Goal: Task Accomplishment & Management: Use online tool/utility

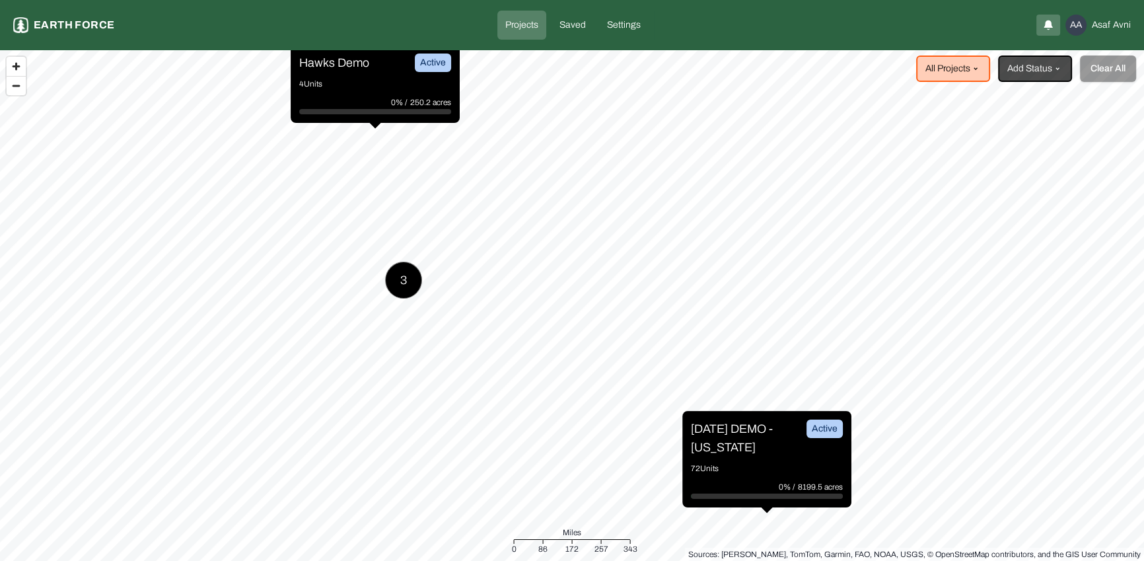
click at [85, 42] on div "Projects Earth force Projects Saved Settings AA [PERSON_NAME]" at bounding box center [572, 25] width 1144 height 50
click at [84, 20] on p "Earth force" at bounding box center [74, 25] width 81 height 16
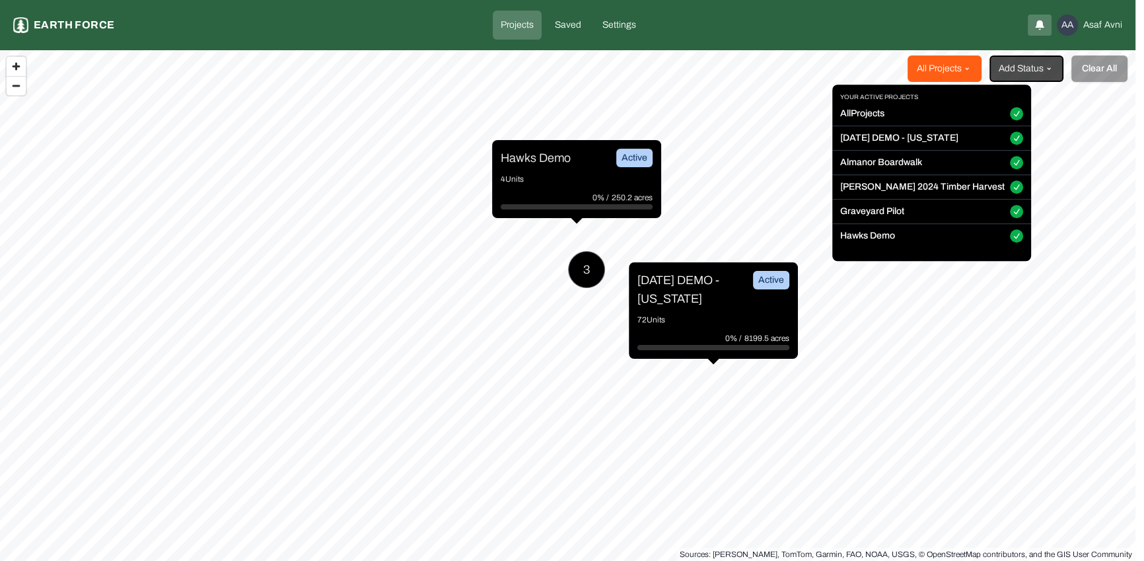
click at [980, 67] on html "Projects Earth force Projects Saved Settings AA [PERSON_NAME] All Projects Add …" at bounding box center [572, 280] width 1144 height 561
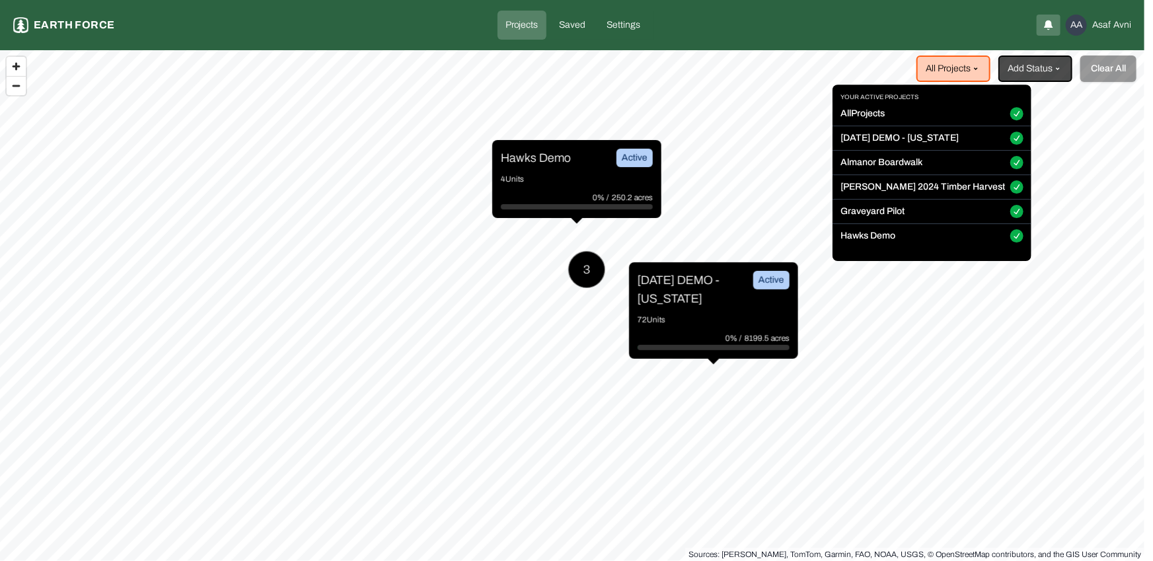
click at [1010, 116] on button "All Projects" at bounding box center [1016, 114] width 13 height 13
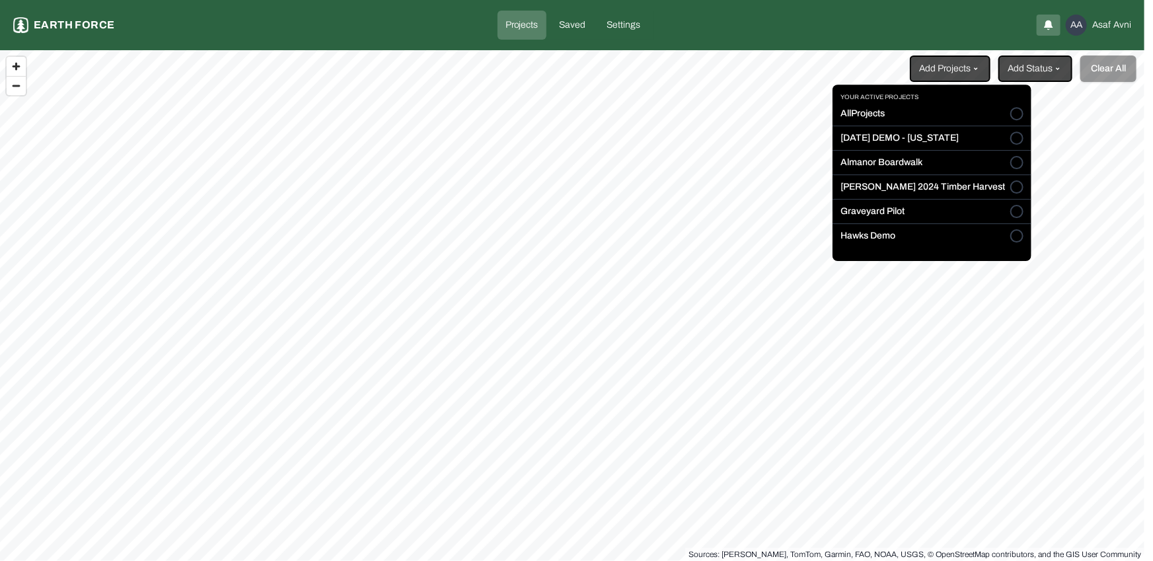
click at [1009, 81] on html "Projects Earth force Projects Saved Settings AA [PERSON_NAME] Add Projects Add …" at bounding box center [576, 280] width 1153 height 561
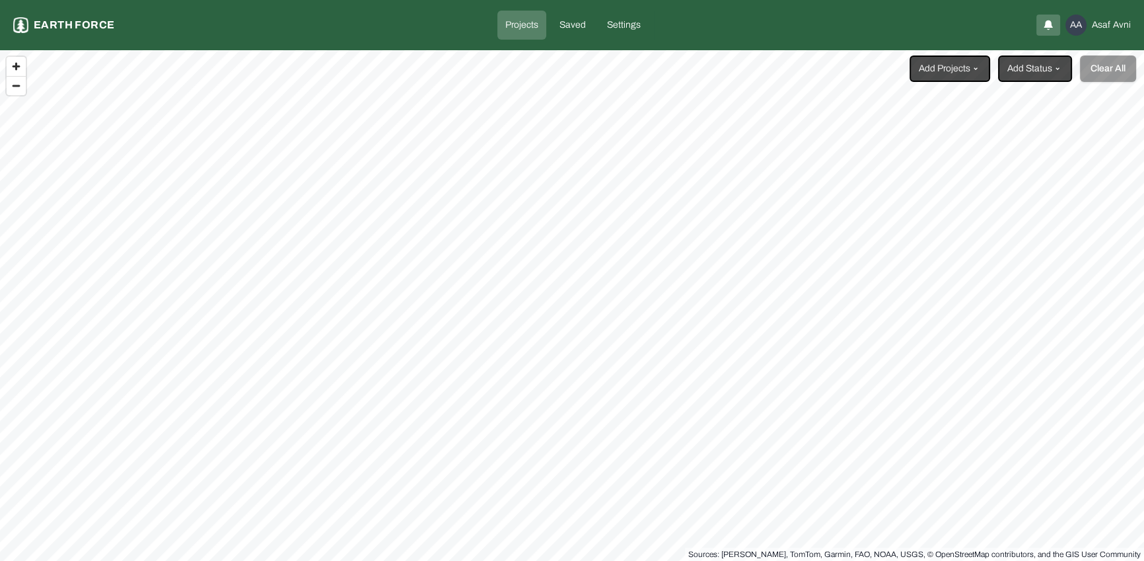
click at [987, 71] on html "Projects Earth force Projects Saved Settings AA [PERSON_NAME] Add Projects Add …" at bounding box center [572, 280] width 1144 height 561
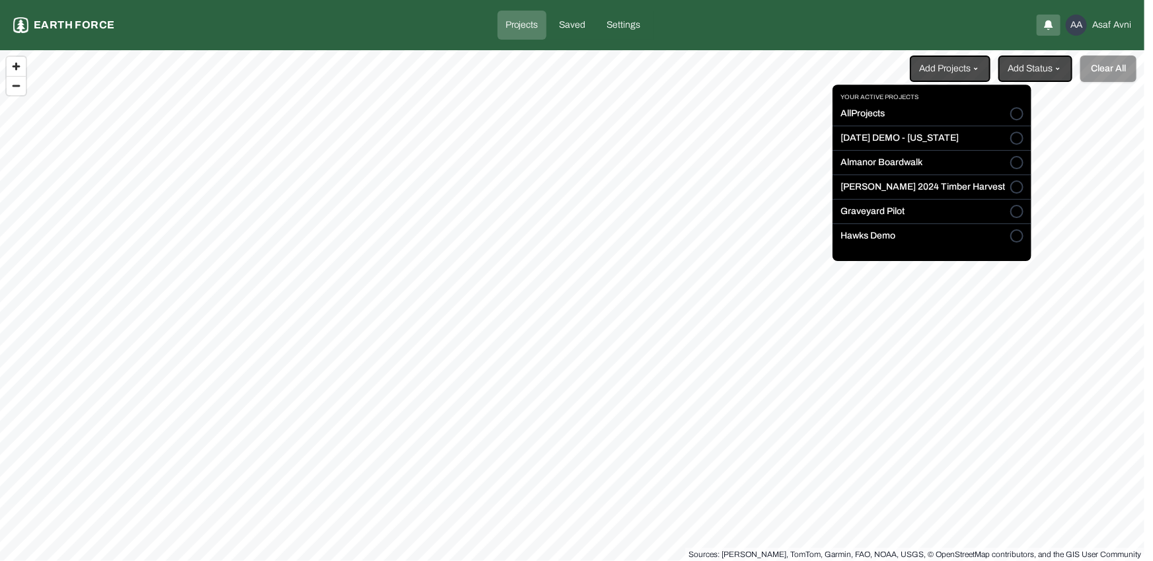
click at [968, 85] on div "Your active projects All Projects [DATE] DEMO - [US_STATE] Almanor Boardwalk [P…" at bounding box center [931, 173] width 199 height 176
click at [984, 73] on html "Projects Earth force Projects Saved Settings AA [PERSON_NAME] Add Projects Add …" at bounding box center [576, 280] width 1153 height 561
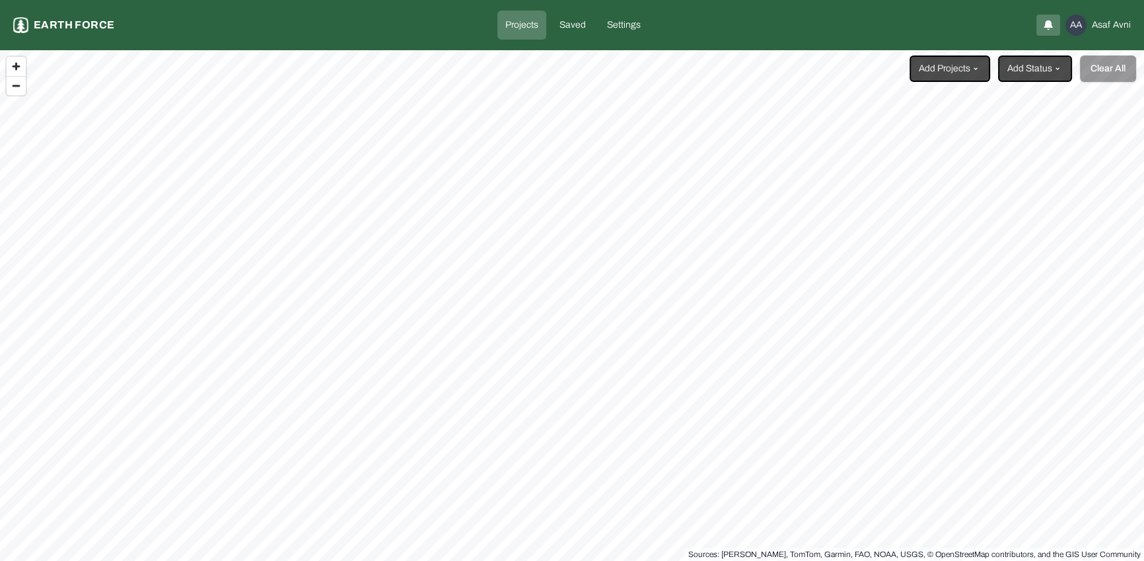
click at [544, 15] on link "Projects" at bounding box center [521, 25] width 49 height 29
click at [1064, 62] on html "Projects Earth force Projects Saved Settings AA [PERSON_NAME] Add Projects Add …" at bounding box center [572, 280] width 1144 height 561
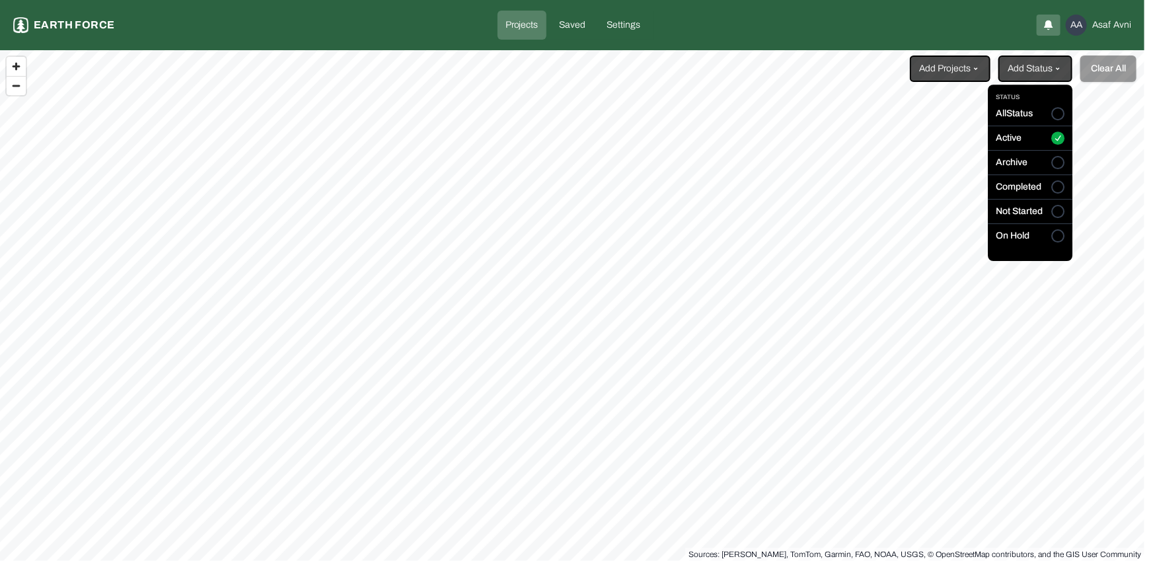
click at [1058, 63] on html "Projects Earth force Projects Saved Settings AA [PERSON_NAME] Add Projects Add …" at bounding box center [576, 280] width 1153 height 561
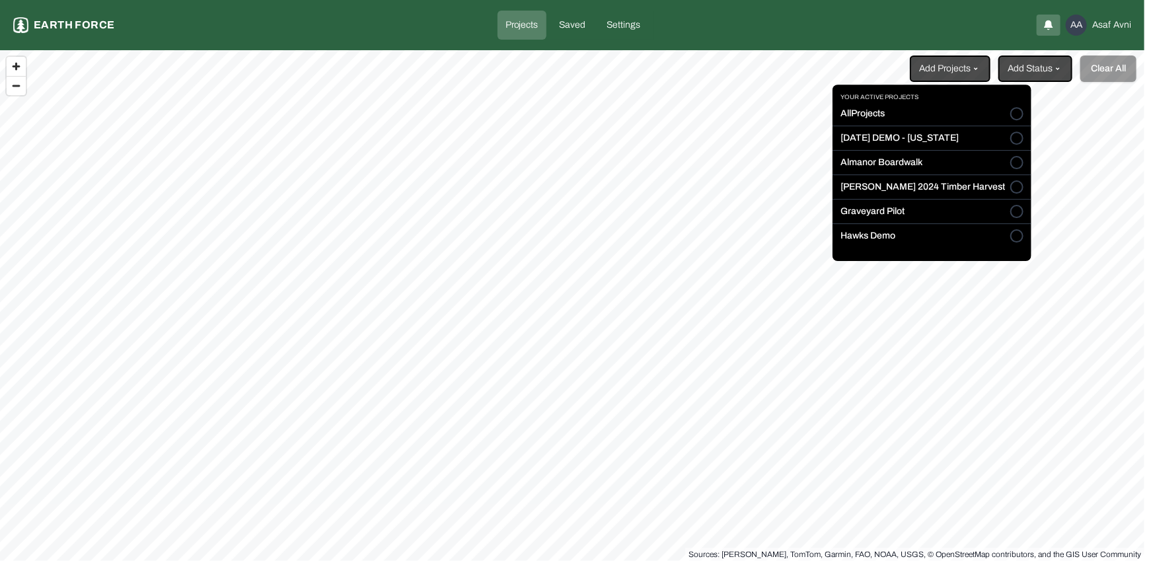
click at [961, 63] on html "Projects Earth force Projects Saved Settings AA [PERSON_NAME] Add Projects Add …" at bounding box center [576, 280] width 1153 height 561
click at [733, 156] on html "Projects Earth force Projects Saved Settings AA [PERSON_NAME] Add Projects Add …" at bounding box center [576, 280] width 1153 height 561
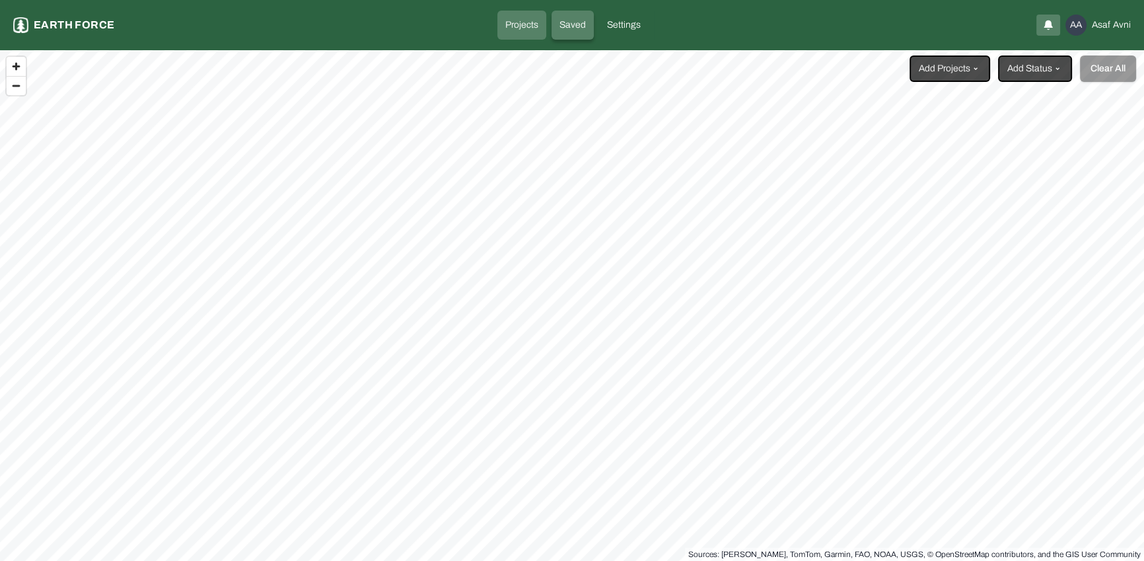
click at [559, 30] on p "Saved" at bounding box center [572, 24] width 26 height 13
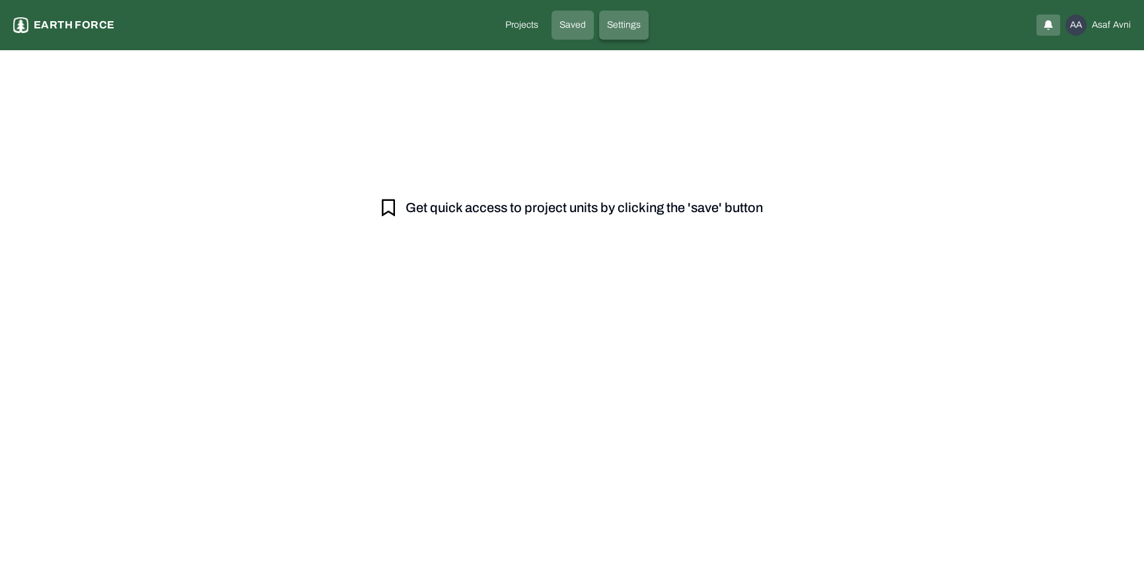
click at [625, 18] on p "Settings" at bounding box center [624, 24] width 34 height 13
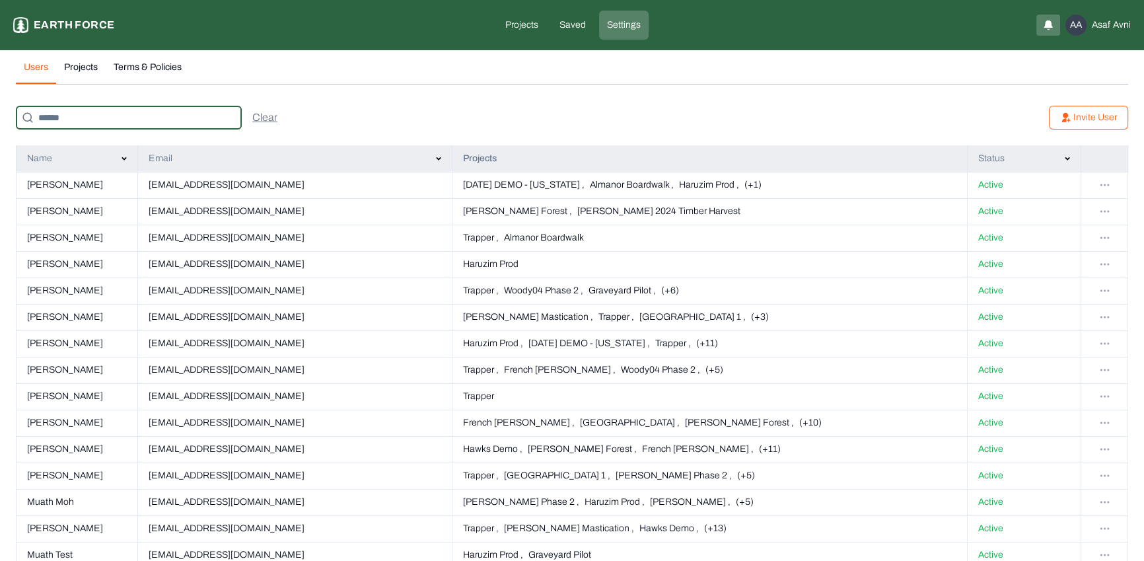
click at [112, 116] on input at bounding box center [129, 118] width 226 height 24
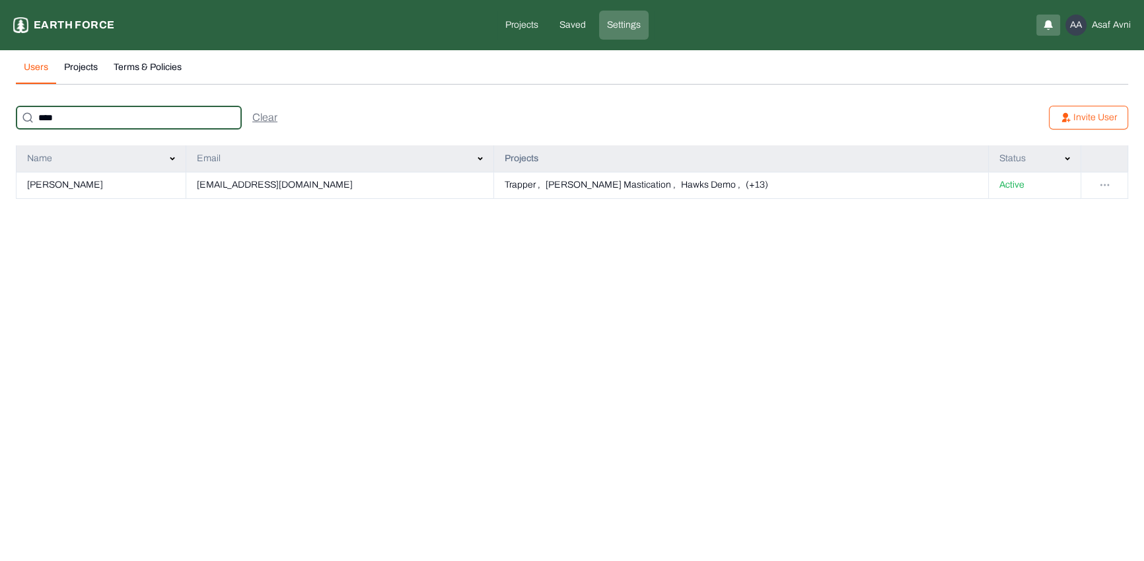
type input "****"
click at [1096, 183] on html "Settings Earth force Projects Saved Settings AA [PERSON_NAME] Users Projects Te…" at bounding box center [576, 107] width 1153 height 215
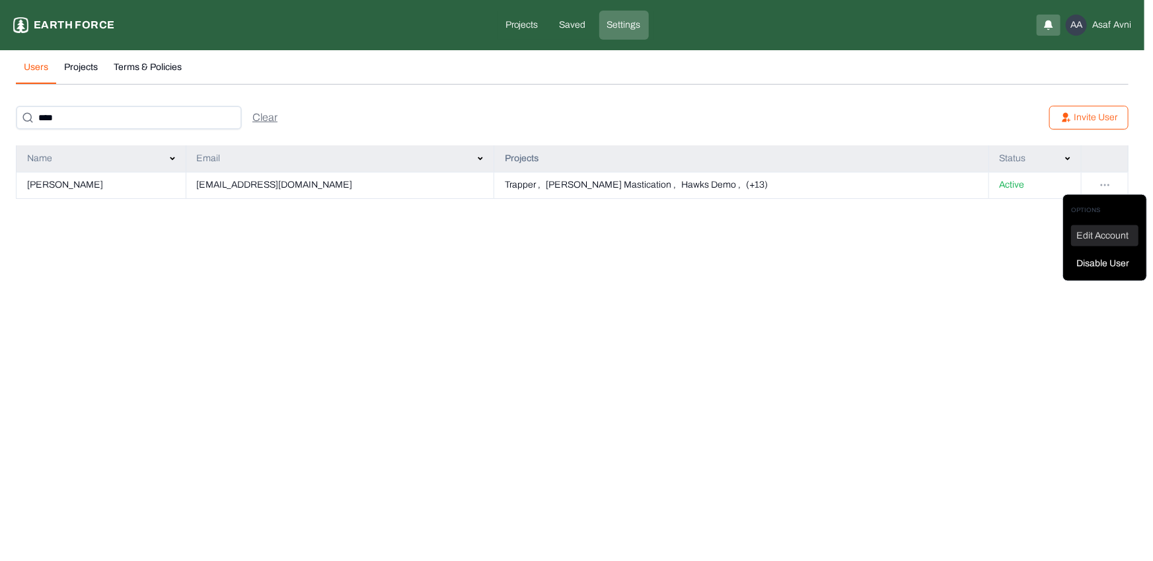
click at [1102, 240] on div "Edit Account" at bounding box center [1104, 235] width 67 height 21
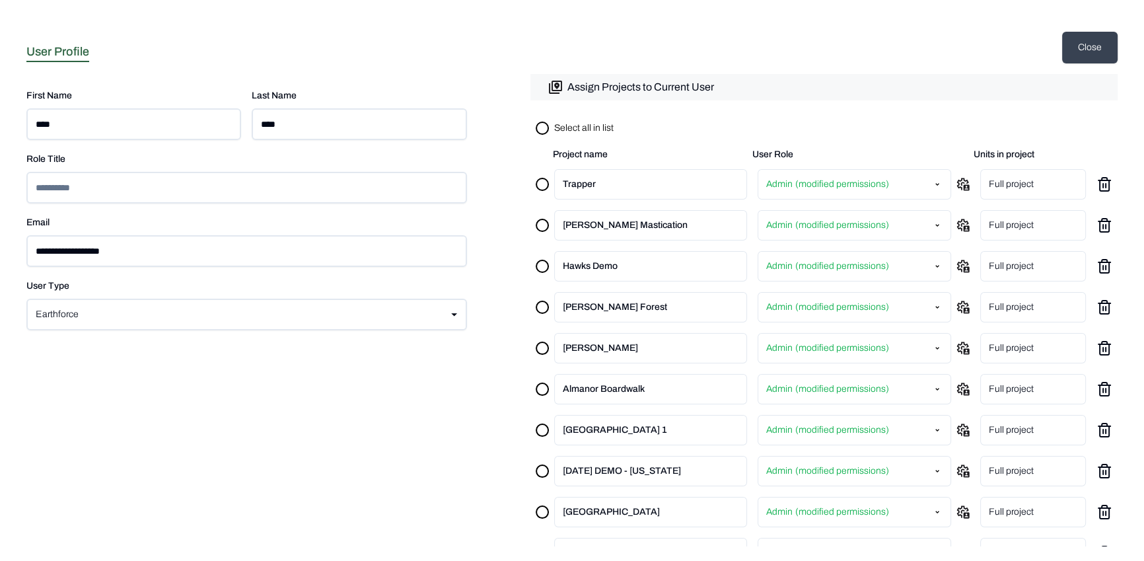
click at [588, 79] on p "Assign Projects to Current User" at bounding box center [640, 87] width 147 height 16
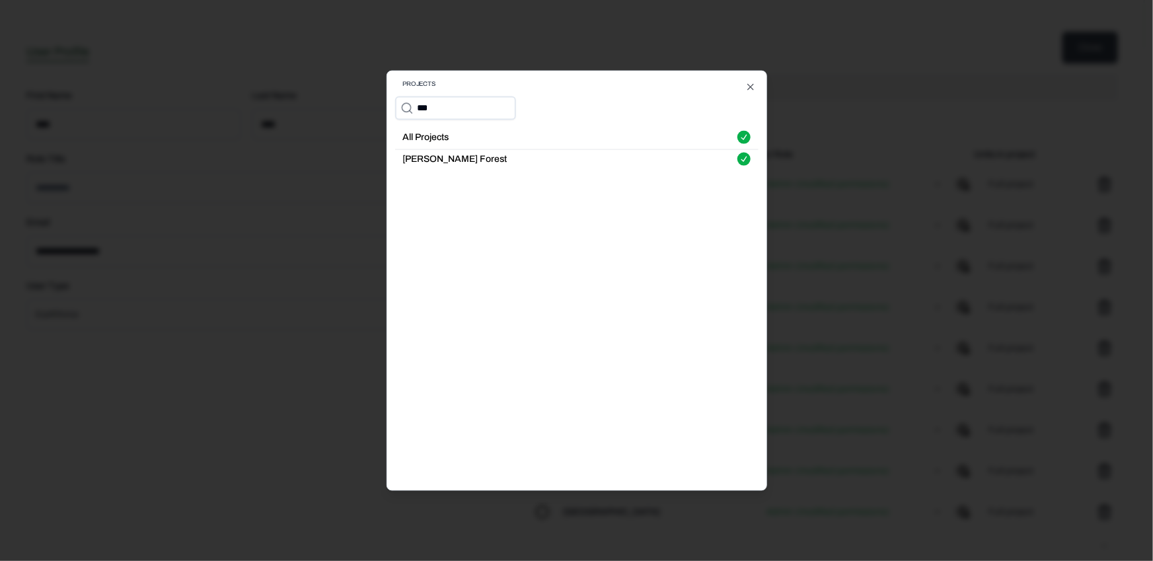
type input "****"
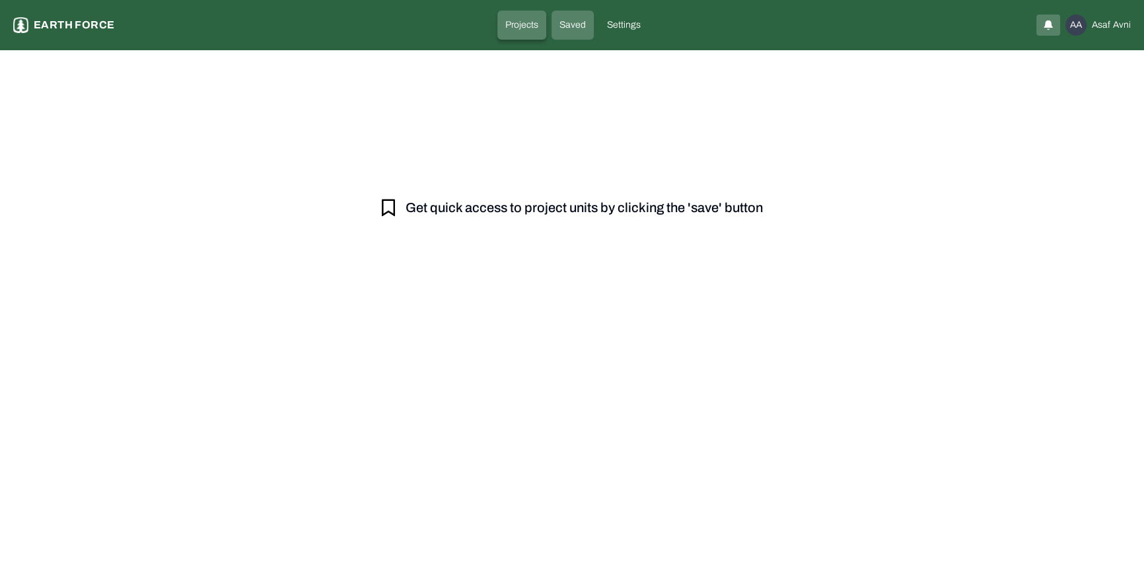
click at [530, 23] on p "Projects" at bounding box center [521, 24] width 33 height 13
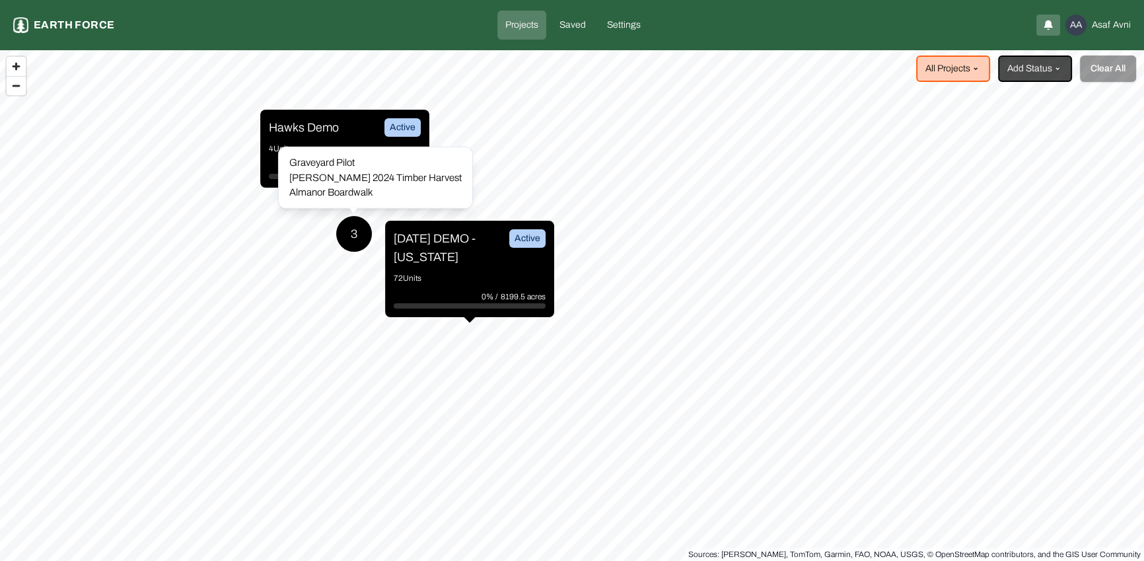
click at [339, 231] on div "3" at bounding box center [354, 233] width 37 height 37
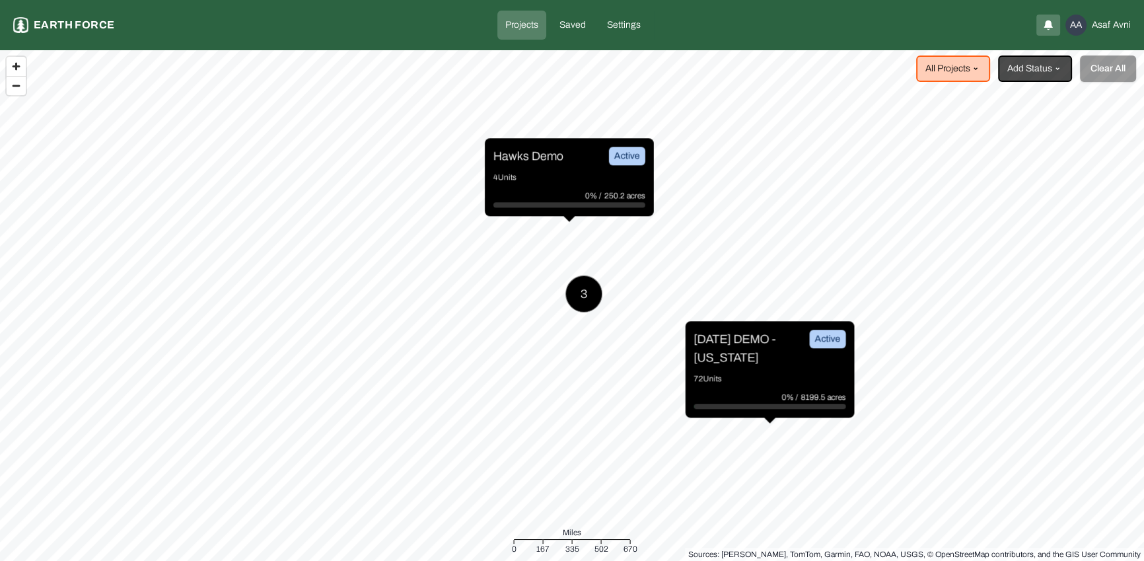
drag, startPoint x: 831, startPoint y: 401, endPoint x: 694, endPoint y: 326, distance: 155.8
click at [694, 330] on p "[DATE] DEMO - [US_STATE]" at bounding box center [742, 348] width 99 height 37
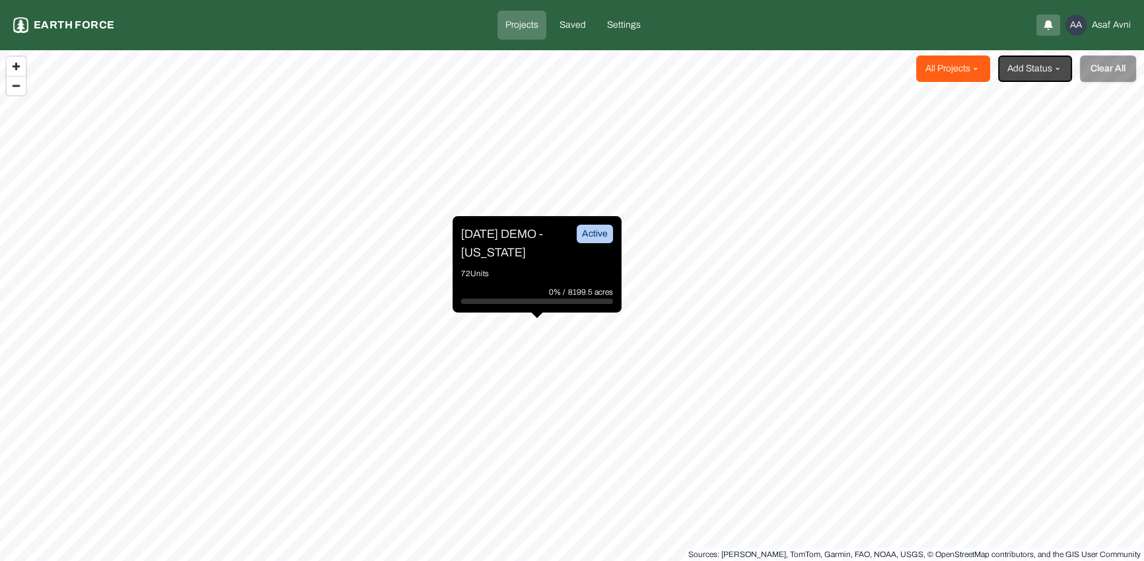
click at [970, 62] on html "Projects Earth force Projects Saved Settings AA [PERSON_NAME] All Projects Add …" at bounding box center [572, 280] width 1144 height 561
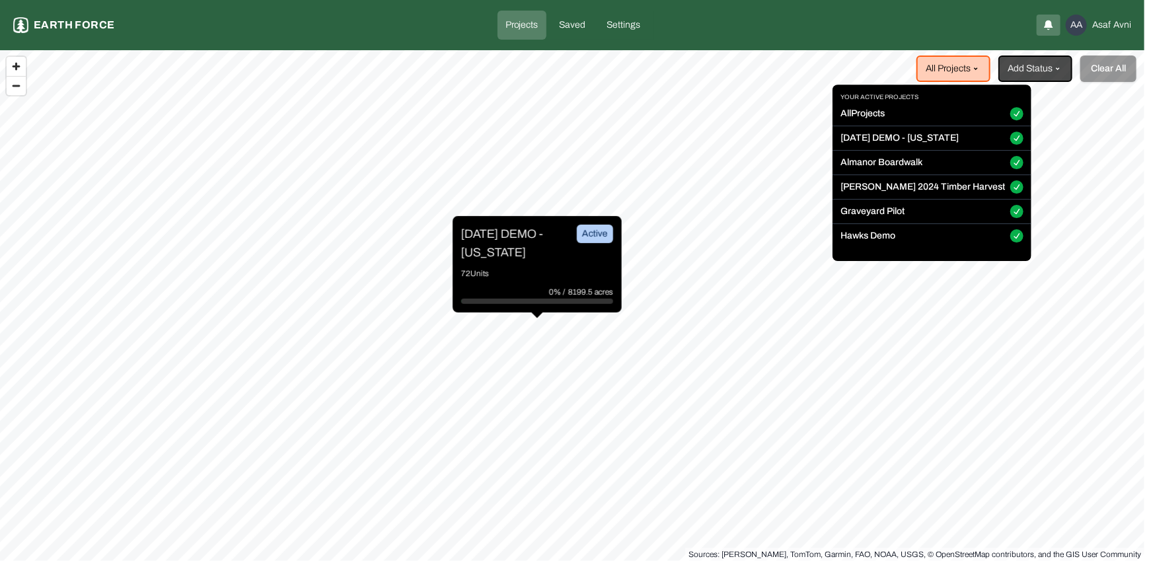
click at [1008, 183] on html "Projects Earth force Projects Saved Settings AA [PERSON_NAME] All Projects Add …" at bounding box center [576, 280] width 1153 height 561
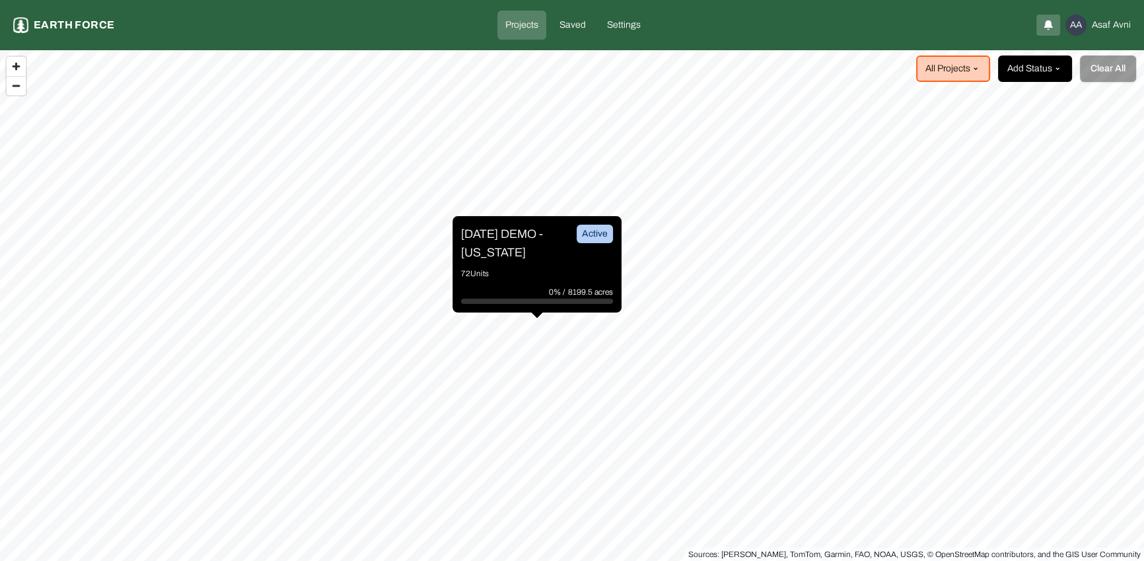
click at [1030, 76] on html "Projects Earth force Projects Saved Settings AA [PERSON_NAME] All Projects Add …" at bounding box center [572, 280] width 1144 height 561
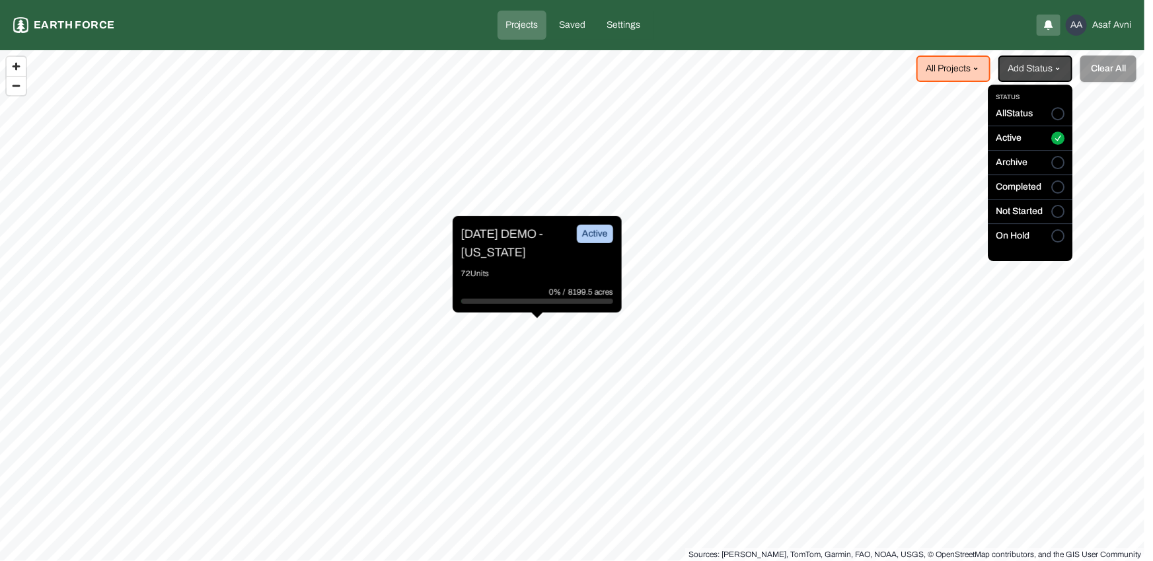
click at [1056, 137] on button "Active" at bounding box center [1057, 138] width 13 height 13
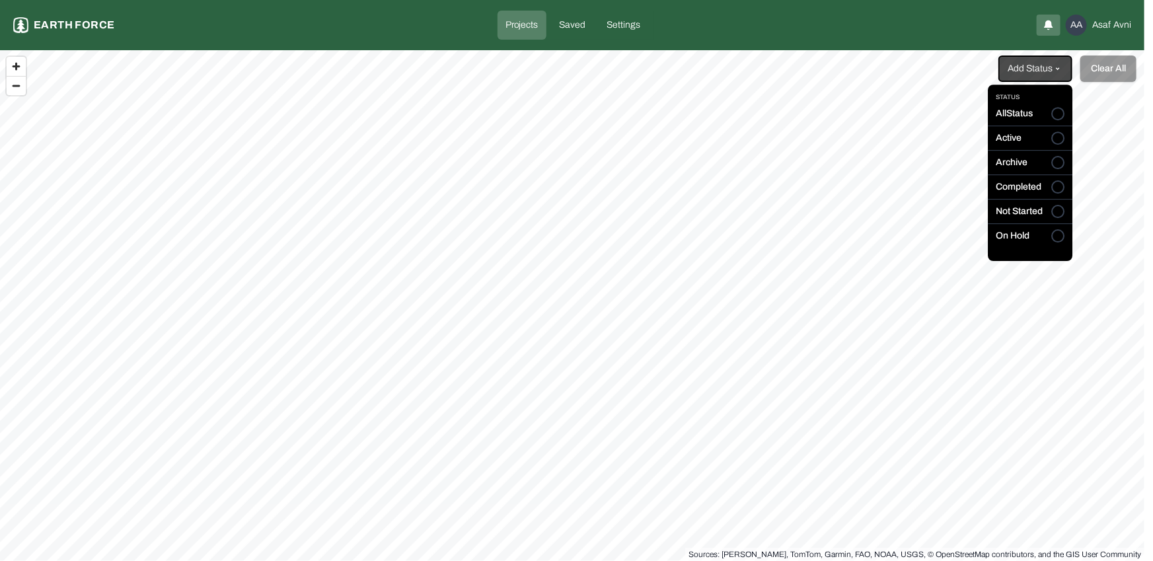
click at [1055, 111] on button "All Status" at bounding box center [1057, 114] width 13 height 13
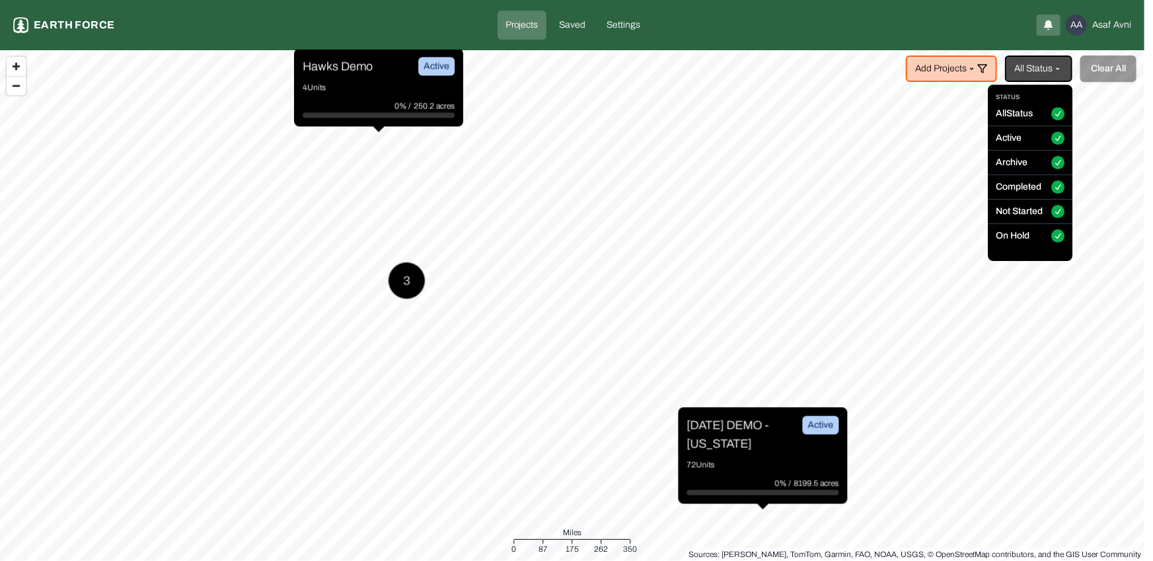
click at [664, 244] on html "Projects Earth force Projects Saved Settings AA [PERSON_NAME] Add Projects All …" at bounding box center [576, 280] width 1153 height 561
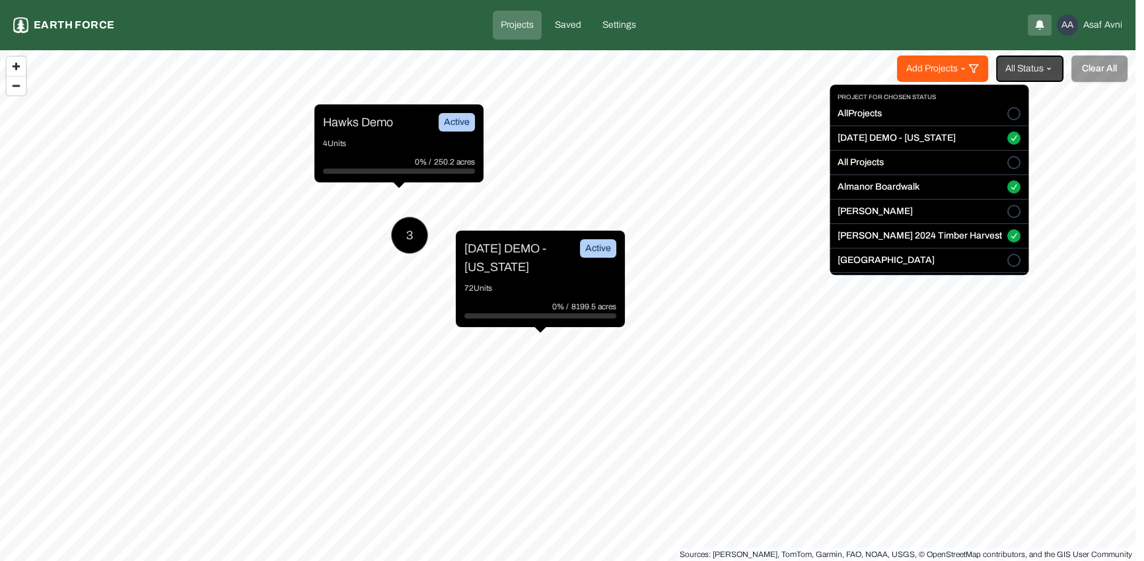
click at [976, 71] on html "Projects Earth force Projects Saved Settings AA [PERSON_NAME] Add Projects All …" at bounding box center [572, 280] width 1144 height 561
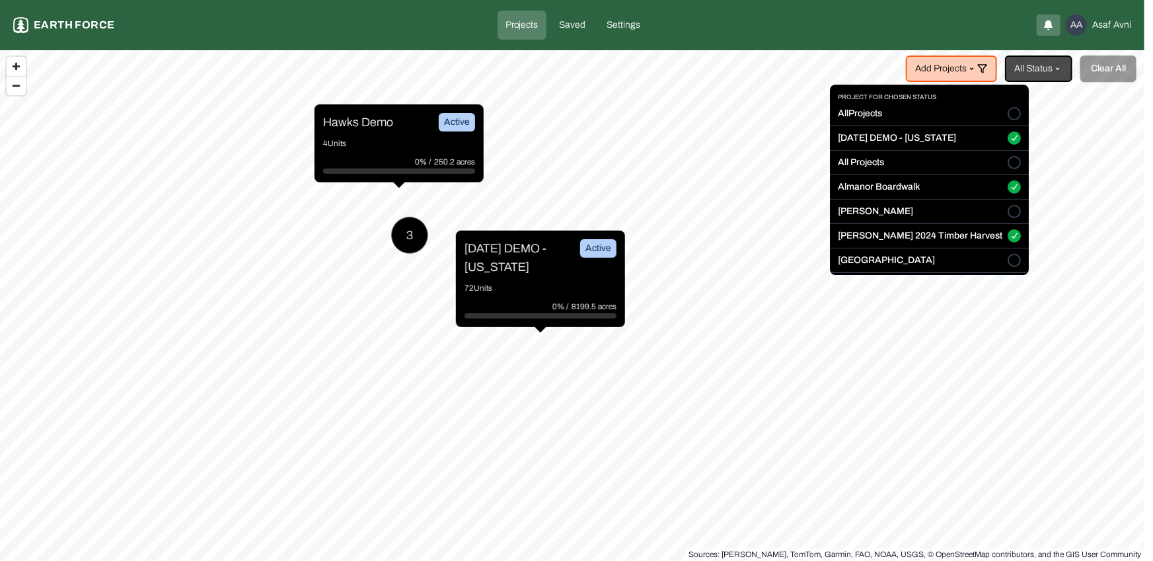
click at [1007, 134] on button "[DATE] DEMO - [US_STATE]" at bounding box center [1013, 138] width 13 height 13
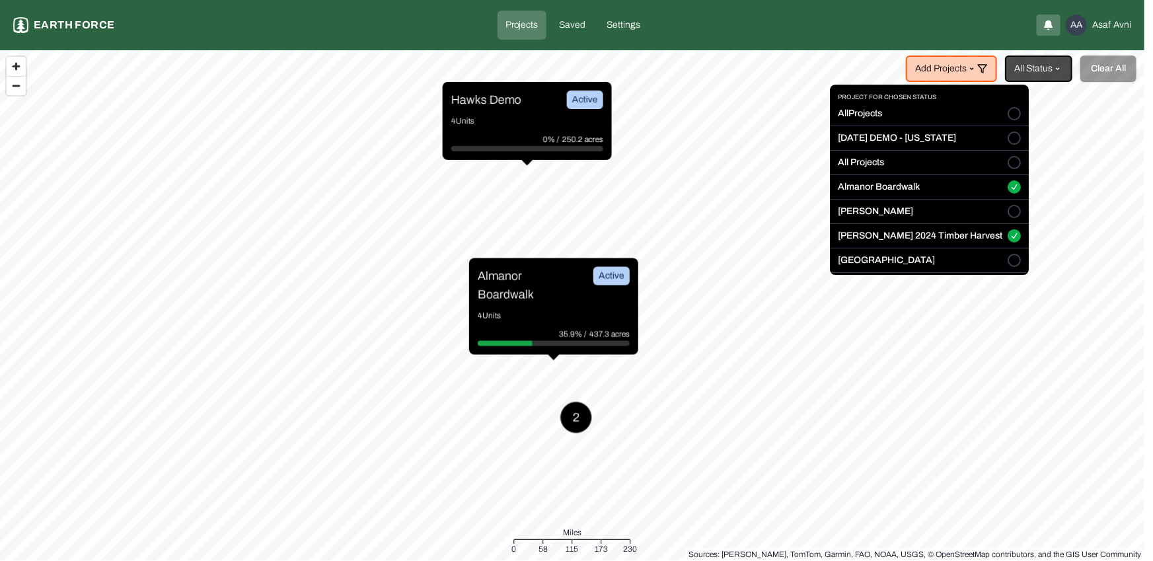
click at [1007, 190] on button "Almanor Boardwalk" at bounding box center [1013, 187] width 13 height 13
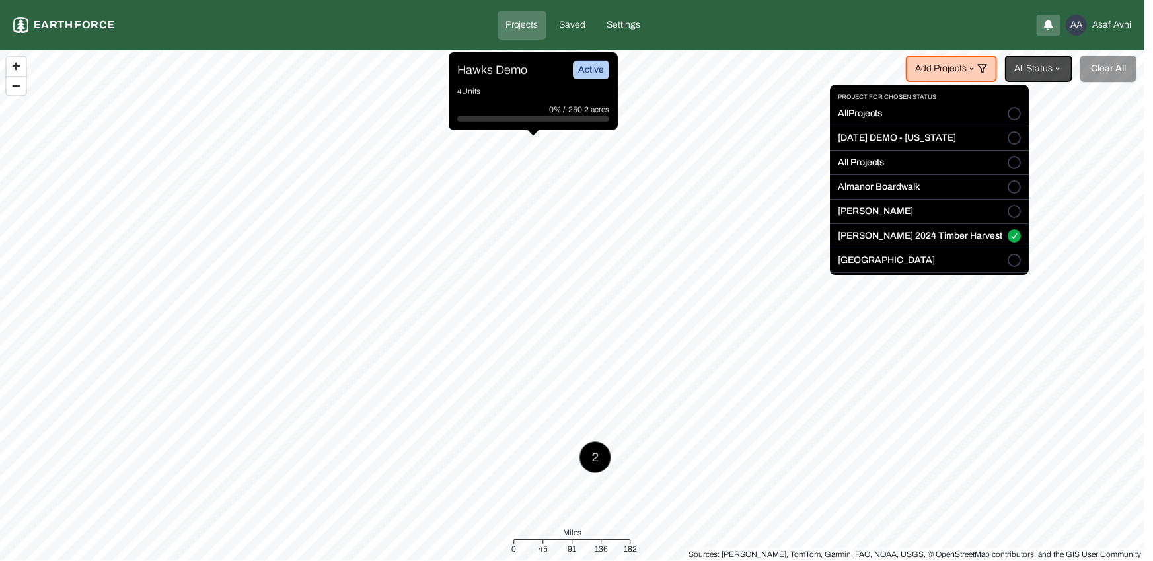
click at [1007, 230] on button "[PERSON_NAME] 2024 Timber Harvest" at bounding box center [1013, 236] width 13 height 13
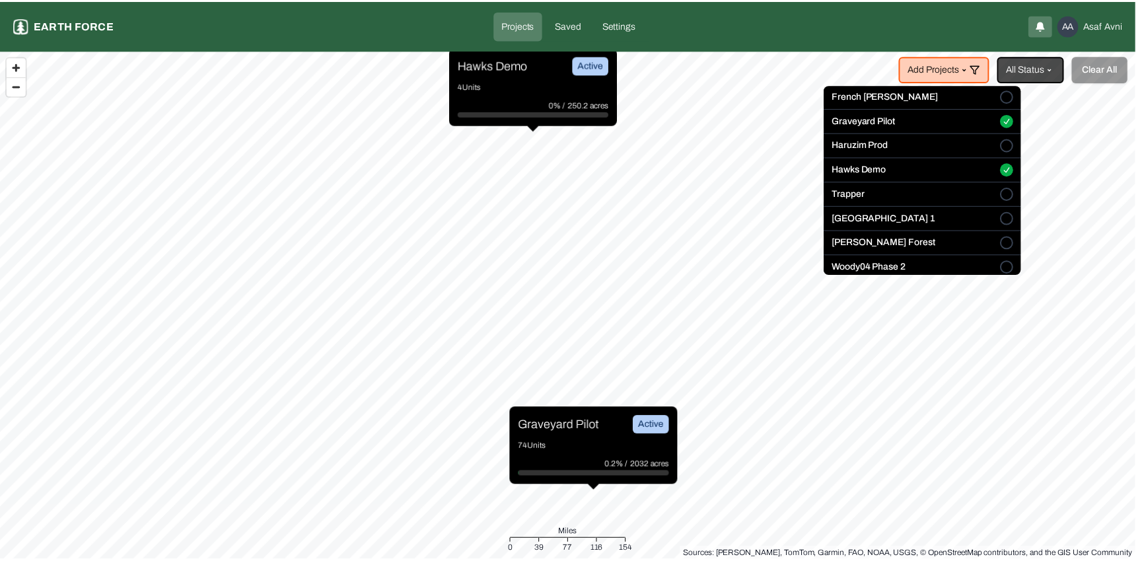
scroll to position [254, 0]
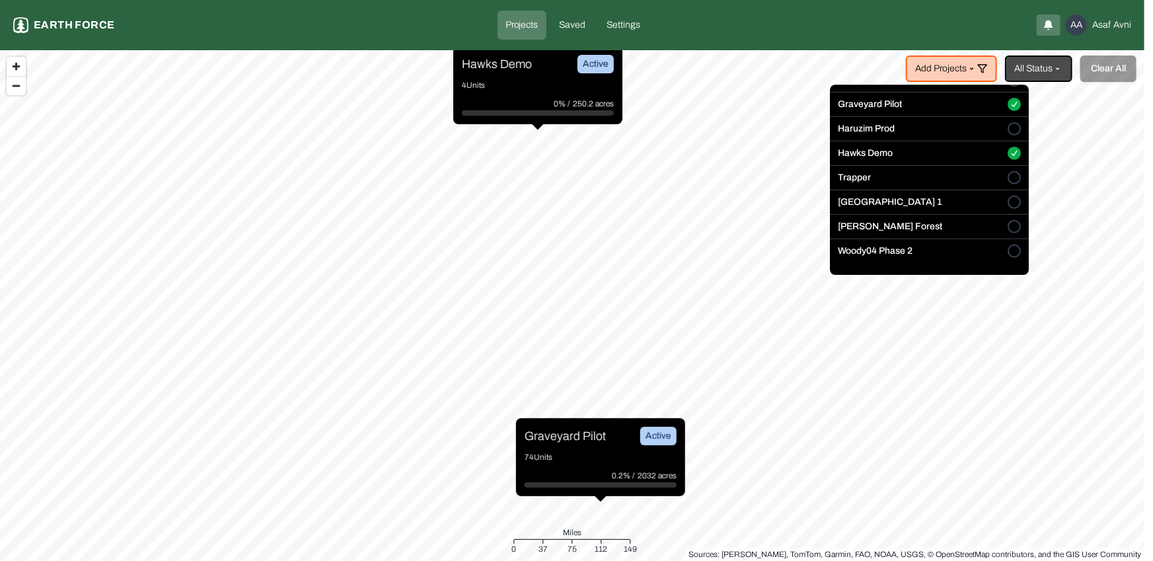
click at [1007, 229] on button "[PERSON_NAME] Forest" at bounding box center [1013, 227] width 13 height 13
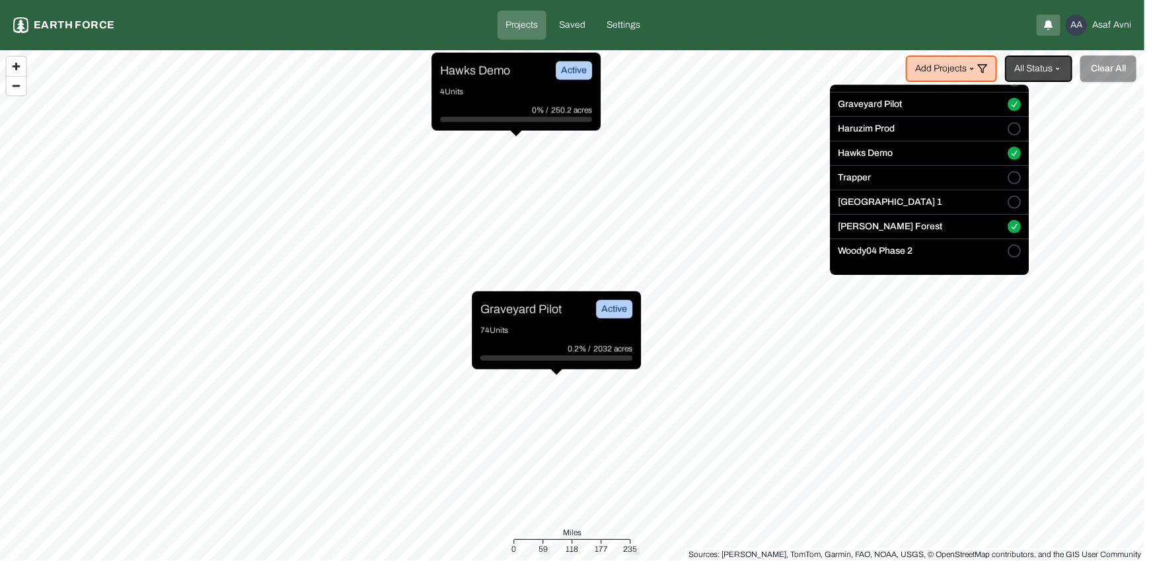
click at [1007, 151] on button "Hawks Demo" at bounding box center [1013, 153] width 13 height 13
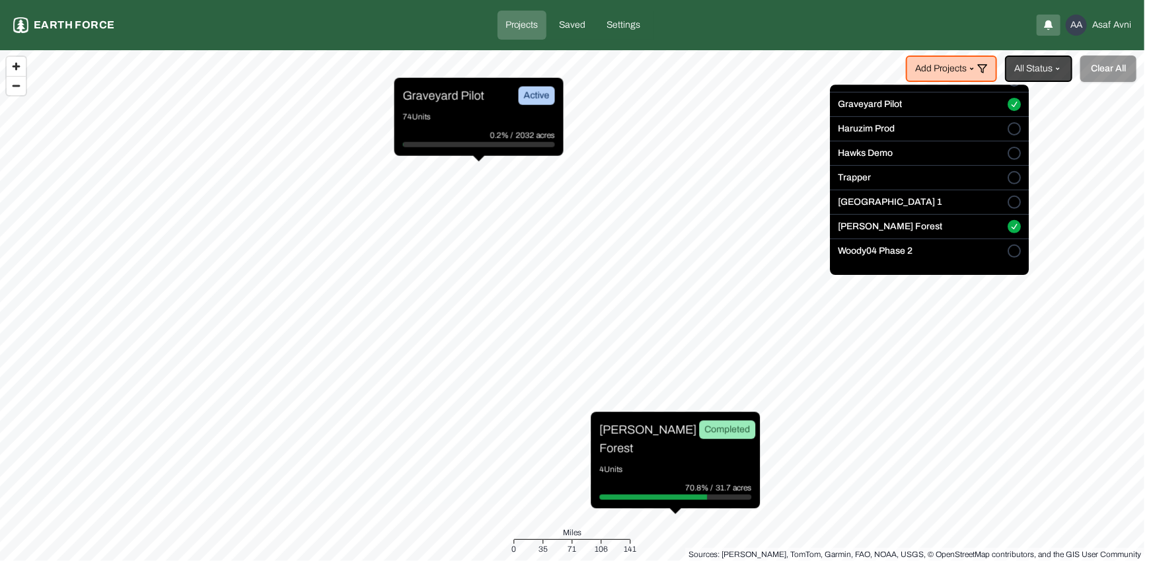
click at [980, 100] on div "Graveyard Pilot" at bounding box center [929, 107] width 199 height 19
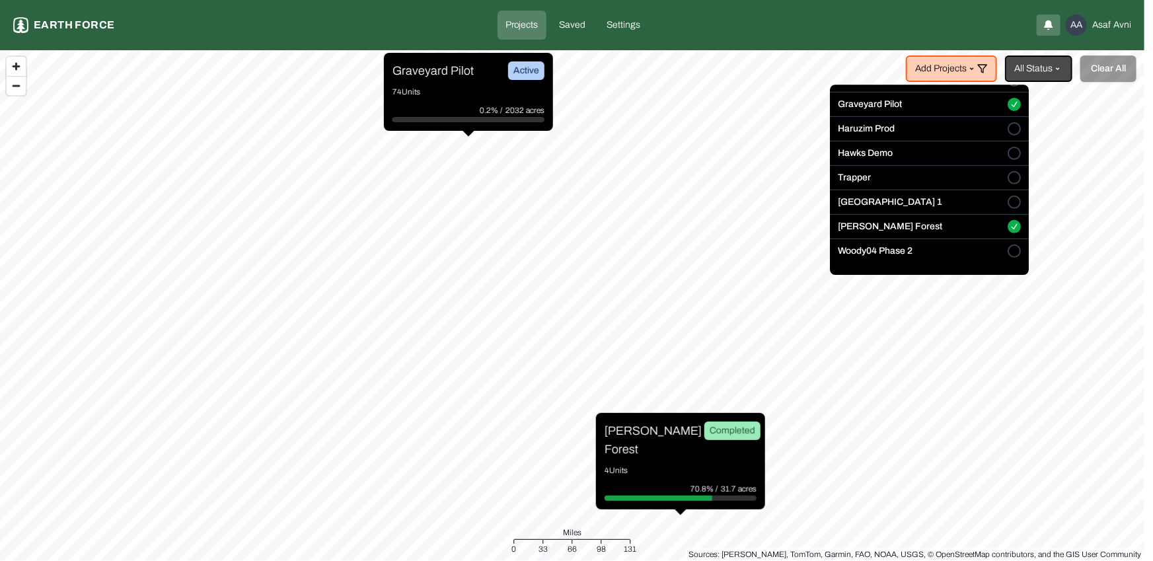
click at [674, 463] on html "Projects Earth force Projects Saved Settings AA [PERSON_NAME] Add Projects All …" at bounding box center [576, 280] width 1153 height 561
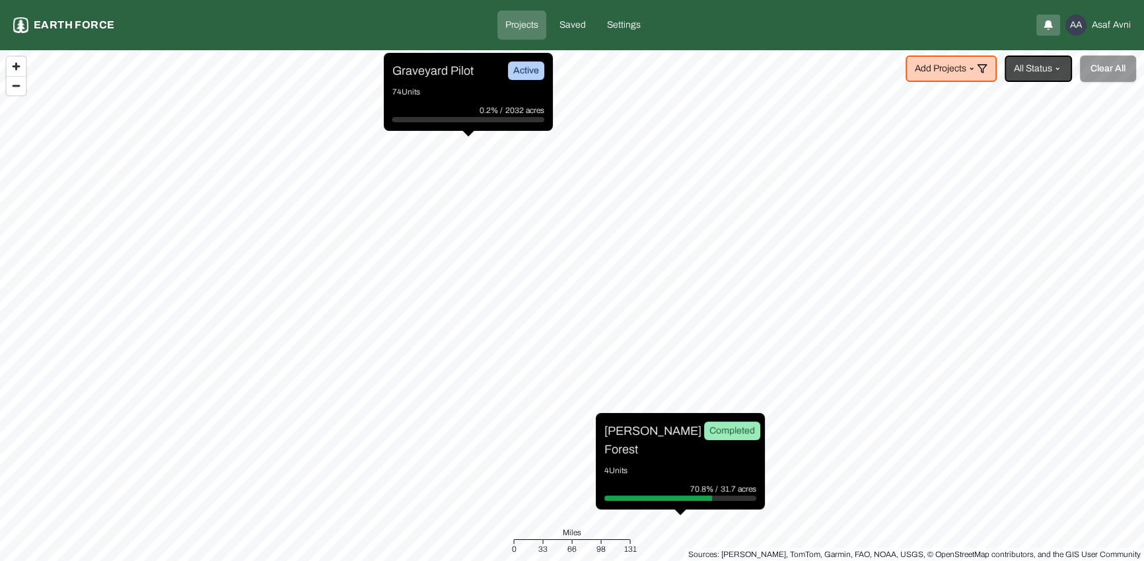
click at [670, 464] on p "4 Units" at bounding box center [680, 470] width 152 height 13
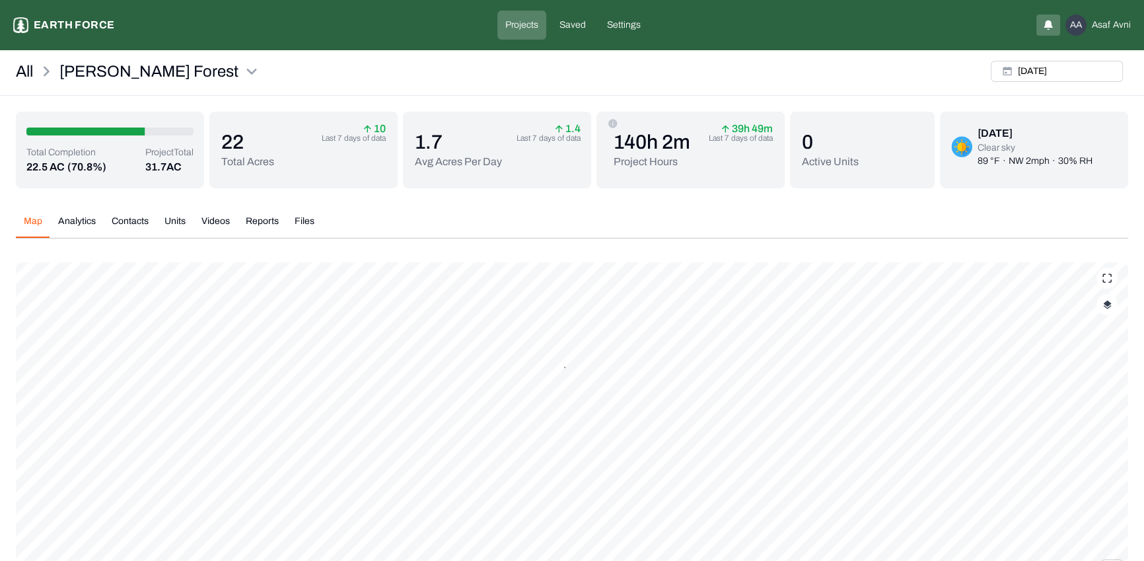
click at [1065, 81] on div "[DATE]" at bounding box center [1056, 71] width 143 height 32
click at [1071, 69] on button "[DATE]" at bounding box center [1057, 71] width 132 height 21
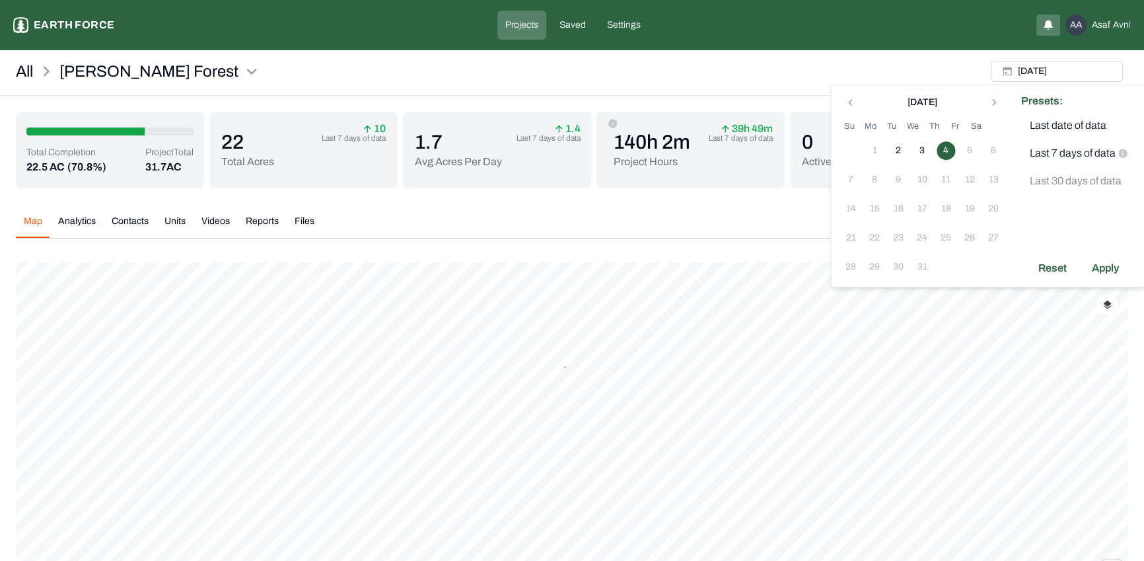
click at [863, 96] on div "[DATE]" at bounding box center [922, 101] width 166 height 16
click at [849, 100] on icon "Go to previous month" at bounding box center [850, 102] width 11 height 11
click at [907, 208] on td "11" at bounding box center [898, 209] width 24 height 24
click at [917, 209] on button "12" at bounding box center [922, 208] width 18 height 18
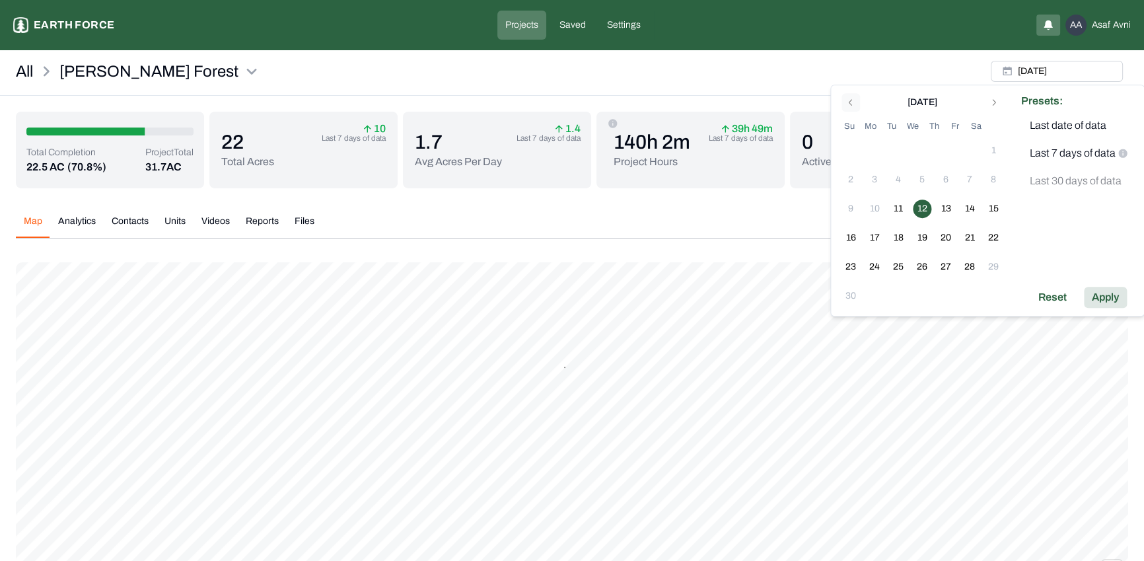
click at [1102, 298] on div "Apply" at bounding box center [1105, 297] width 43 height 21
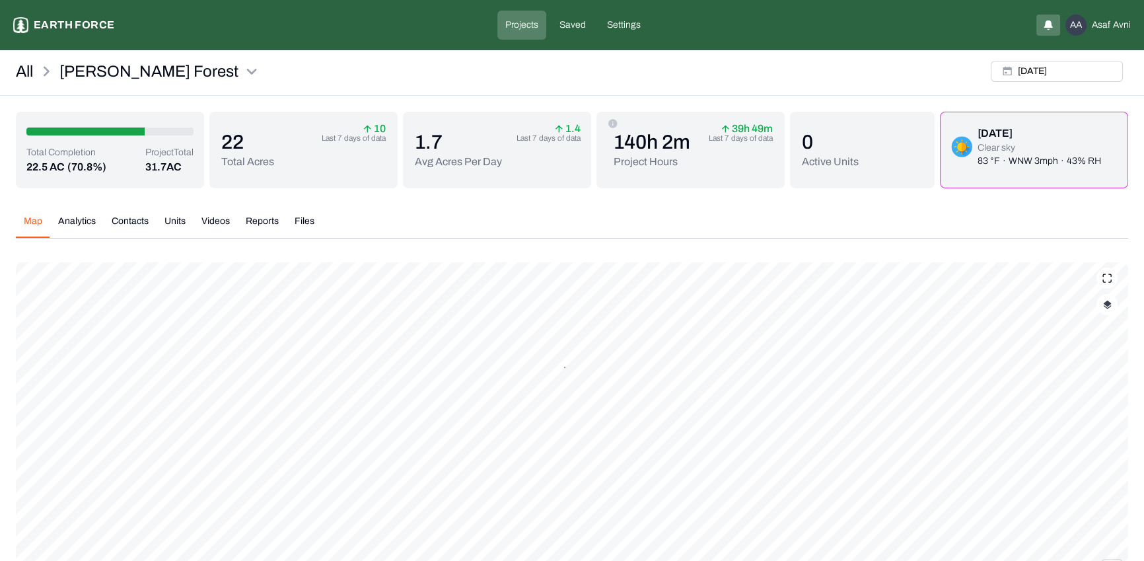
click at [203, 220] on button "Videos" at bounding box center [216, 226] width 44 height 23
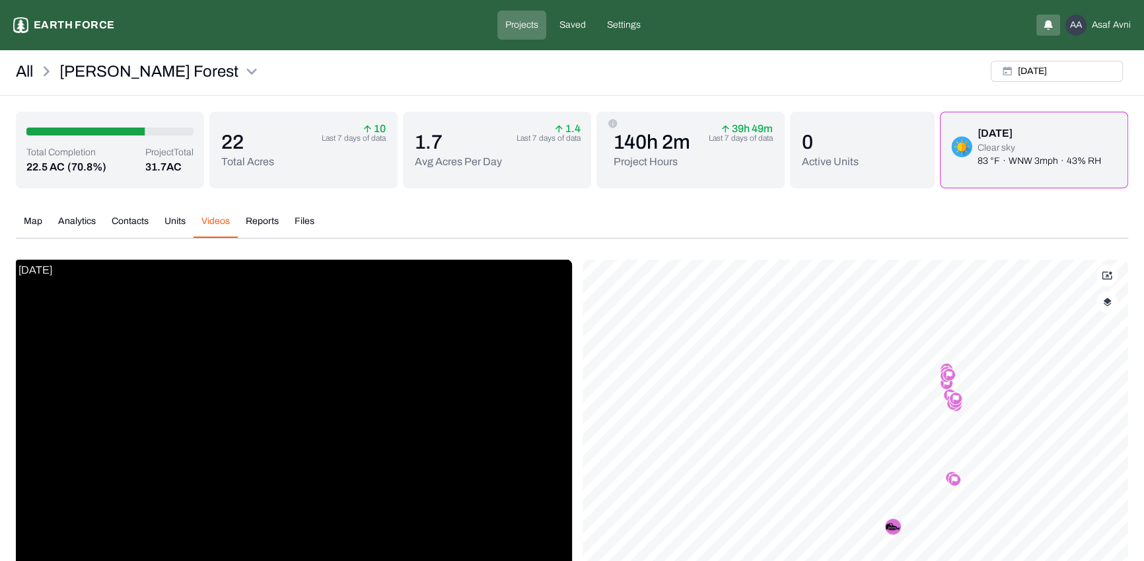
scroll to position [170, 0]
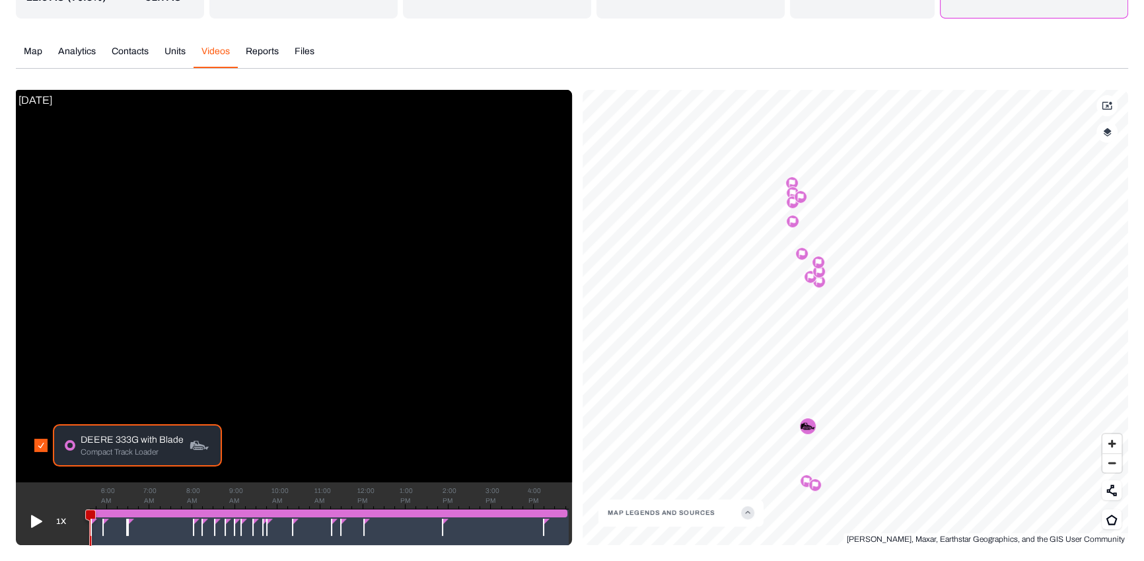
click at [358, 511] on div at bounding box center [328, 513] width 477 height 8
click at [359, 514] on div at bounding box center [328, 513] width 477 height 8
drag, startPoint x: 90, startPoint y: 515, endPoint x: 361, endPoint y: 511, distance: 270.8
click at [361, 511] on icon at bounding box center [361, 531] width 9 height 43
click at [367, 512] on icon at bounding box center [364, 531] width 9 height 43
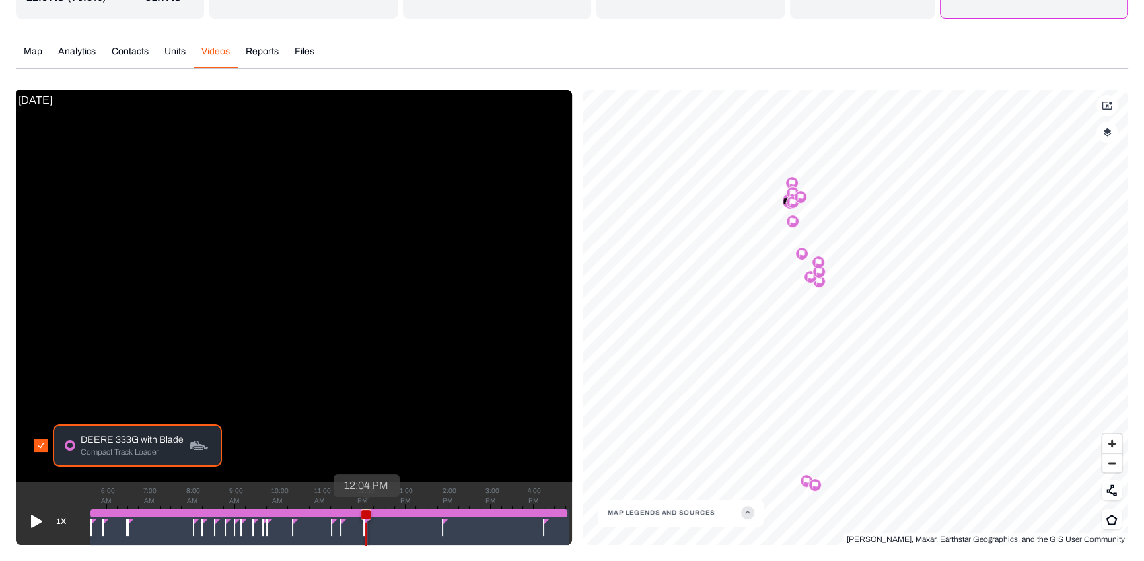
click at [365, 512] on icon at bounding box center [365, 531] width 9 height 43
click at [361, 511] on icon at bounding box center [362, 531] width 9 height 43
click at [359, 511] on icon at bounding box center [359, 531] width 9 height 43
click at [367, 513] on icon at bounding box center [367, 531] width 9 height 43
click at [363, 511] on icon at bounding box center [363, 531] width 9 height 43
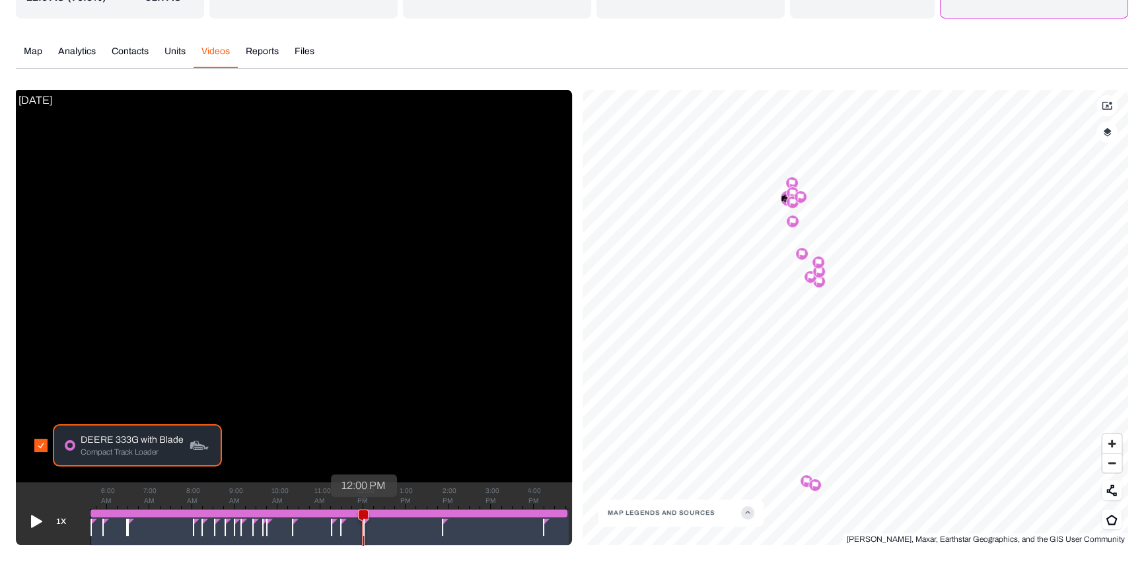
click at [360, 511] on icon at bounding box center [363, 531] width 9 height 43
click at [365, 512] on icon at bounding box center [364, 531] width 9 height 43
click at [370, 513] on icon at bounding box center [365, 531] width 9 height 43
click at [368, 513] on icon at bounding box center [368, 531] width 9 height 43
click at [363, 512] on icon at bounding box center [367, 531] width 9 height 43
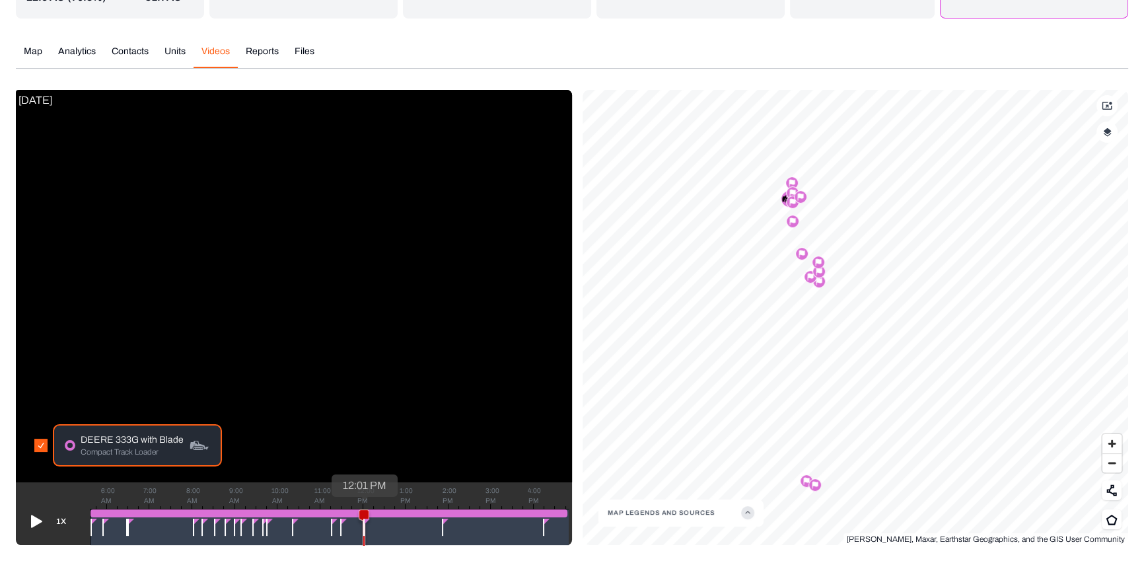
click at [363, 511] on icon at bounding box center [363, 531] width 9 height 43
click at [361, 511] on icon at bounding box center [363, 531] width 9 height 43
click at [359, 511] on icon at bounding box center [359, 531] width 9 height 43
click at [363, 513] on icon at bounding box center [359, 531] width 9 height 43
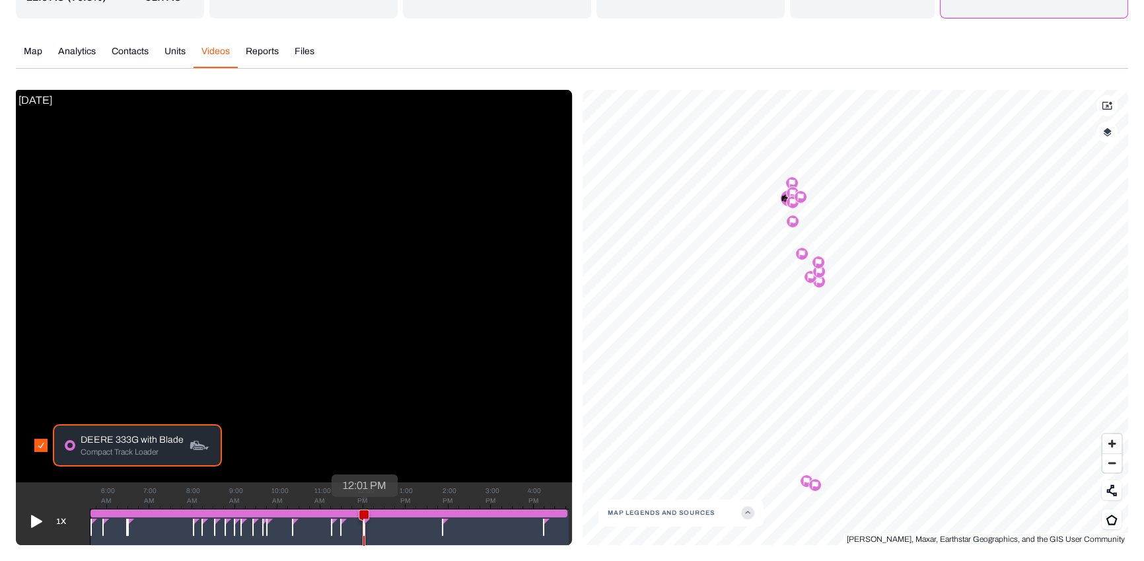
click at [364, 513] on icon at bounding box center [363, 531] width 9 height 43
click at [365, 513] on icon at bounding box center [365, 531] width 9 height 43
click at [367, 513] on icon at bounding box center [365, 531] width 9 height 43
click at [369, 513] on icon at bounding box center [367, 531] width 9 height 43
drag, startPoint x: 369, startPoint y: 513, endPoint x: 376, endPoint y: 513, distance: 6.6
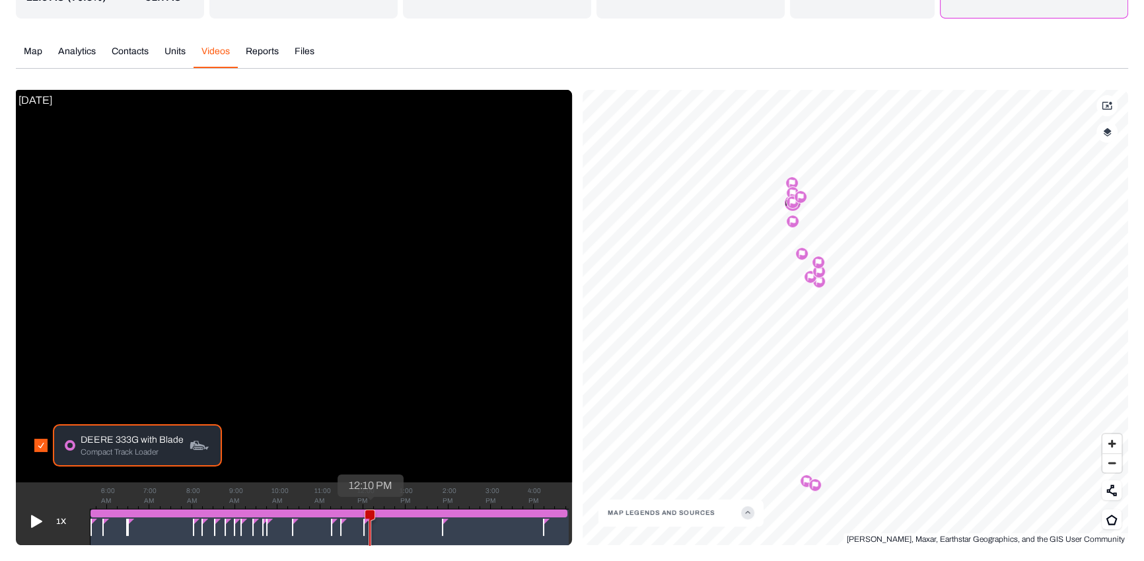
click at [374, 513] on icon at bounding box center [369, 531] width 9 height 43
click at [378, 513] on icon at bounding box center [376, 531] width 9 height 43
drag, startPoint x: 378, startPoint y: 513, endPoint x: 388, endPoint y: 513, distance: 9.3
click at [383, 513] on icon at bounding box center [378, 531] width 9 height 43
drag, startPoint x: 387, startPoint y: 513, endPoint x: 397, endPoint y: 514, distance: 9.9
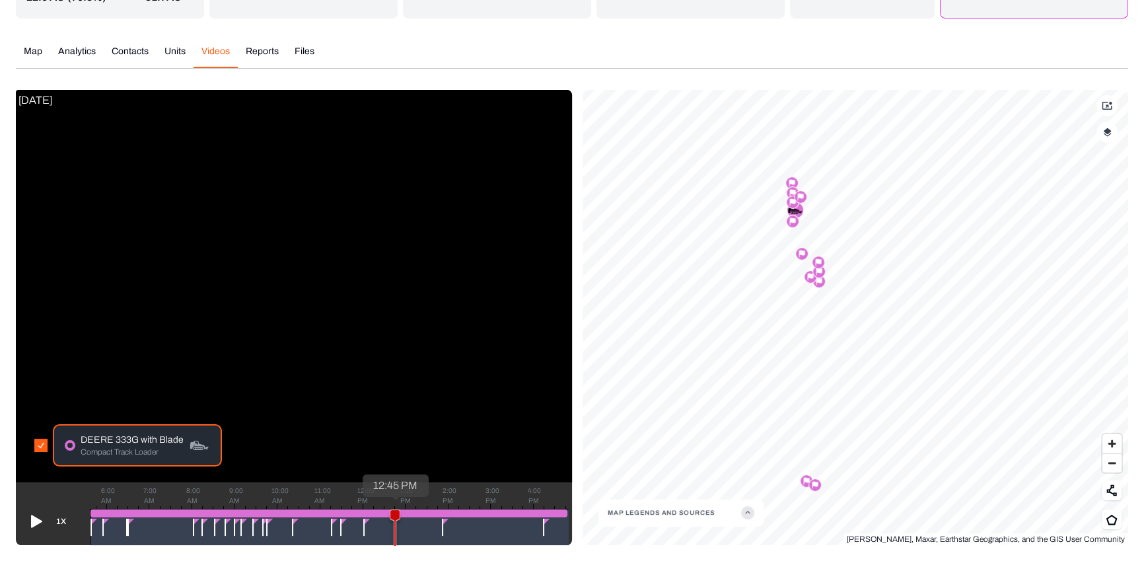
click at [397, 514] on icon at bounding box center [394, 531] width 9 height 43
drag, startPoint x: 397, startPoint y: 514, endPoint x: 420, endPoint y: 516, distance: 23.2
click at [420, 516] on icon at bounding box center [420, 531] width 9 height 43
drag, startPoint x: 417, startPoint y: 516, endPoint x: 391, endPoint y: 513, distance: 26.0
click at [407, 513] on icon at bounding box center [411, 531] width 9 height 43
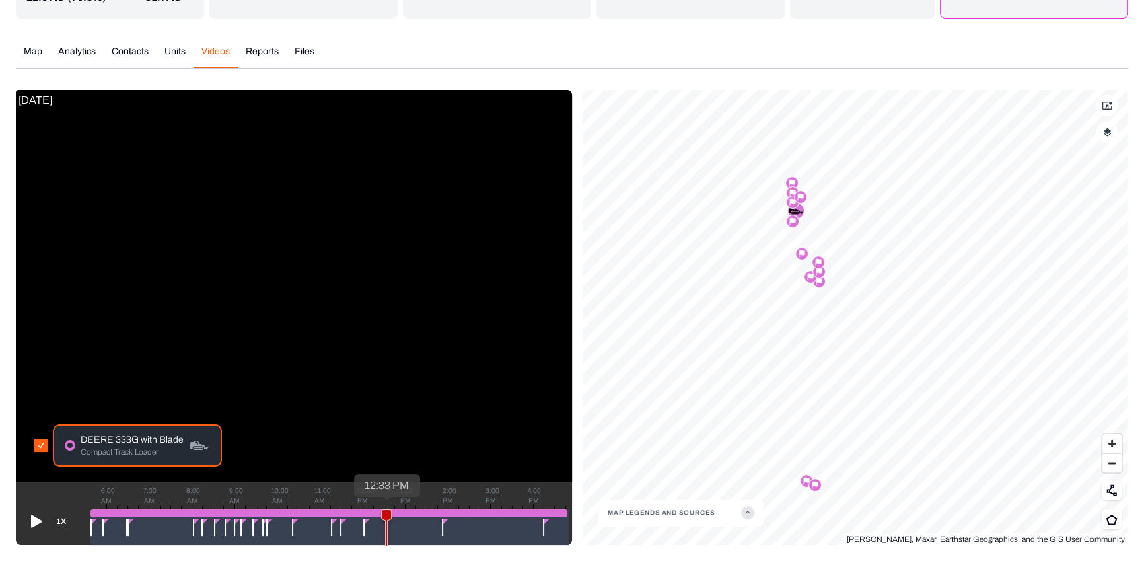
click at [386, 513] on icon at bounding box center [386, 531] width 9 height 43
click at [384, 515] on icon at bounding box center [388, 531] width 9 height 43
drag, startPoint x: 382, startPoint y: 515, endPoint x: 372, endPoint y: 511, distance: 10.7
click at [372, 511] on icon at bounding box center [372, 531] width 9 height 43
click at [367, 510] on g at bounding box center [368, 531] width 11 height 44
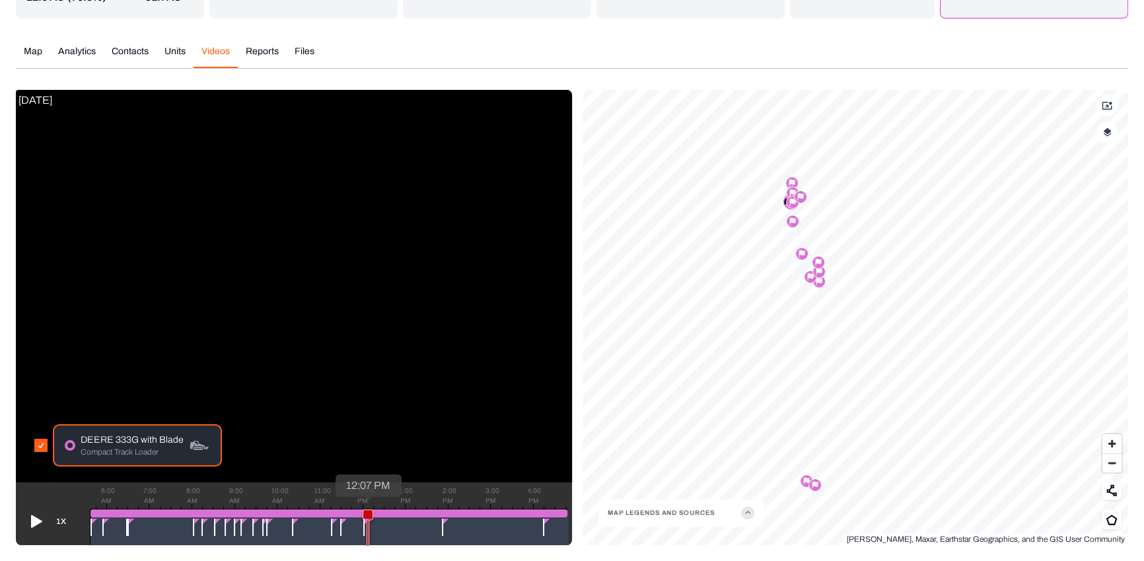
drag, startPoint x: 368, startPoint y: 511, endPoint x: 375, endPoint y: 511, distance: 7.3
click at [373, 511] on icon at bounding box center [367, 531] width 9 height 43
drag, startPoint x: 376, startPoint y: 512, endPoint x: 390, endPoint y: 513, distance: 13.2
click at [382, 513] on icon at bounding box center [377, 531] width 9 height 43
drag, startPoint x: 390, startPoint y: 513, endPoint x: 404, endPoint y: 514, distance: 13.9
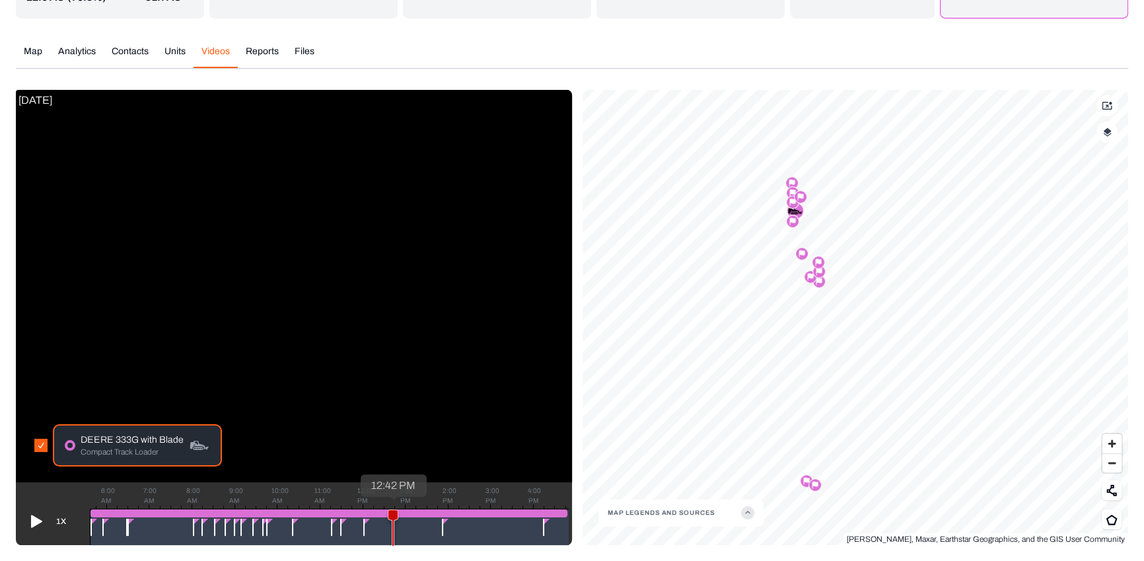
click at [398, 514] on icon at bounding box center [392, 531] width 9 height 43
click at [406, 516] on icon at bounding box center [405, 531] width 9 height 43
click at [410, 516] on icon at bounding box center [405, 531] width 9 height 43
drag, startPoint x: 411, startPoint y: 516, endPoint x: 398, endPoint y: 513, distance: 13.6
click at [404, 513] on icon at bounding box center [408, 531] width 9 height 43
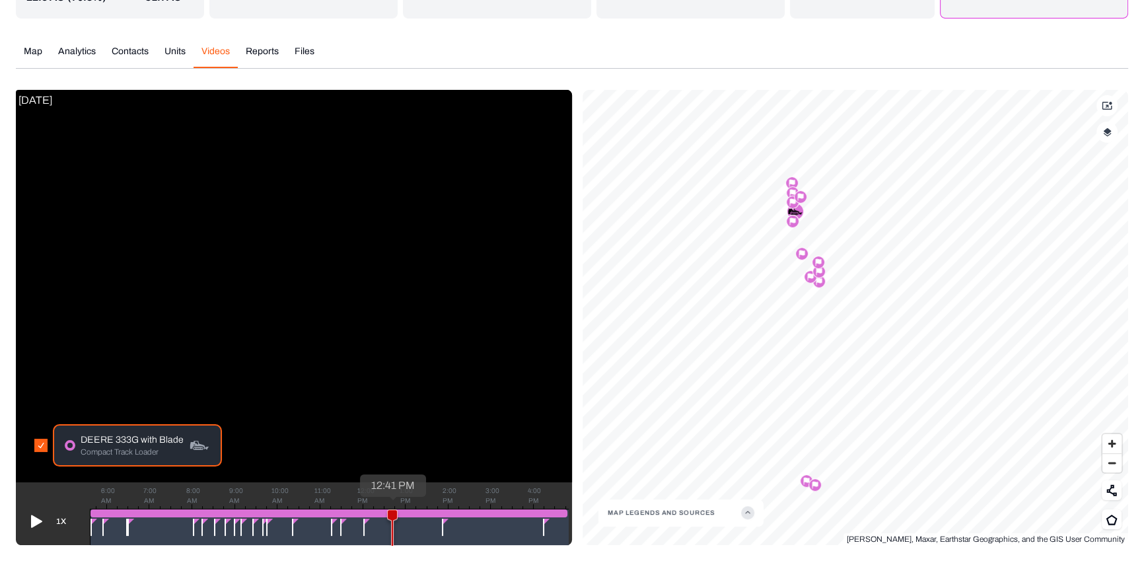
drag, startPoint x: 399, startPoint y: 513, endPoint x: 392, endPoint y: 513, distance: 7.3
click at [392, 513] on icon at bounding box center [392, 531] width 9 height 43
click at [386, 511] on icon at bounding box center [390, 531] width 9 height 43
click at [380, 515] on icon at bounding box center [380, 531] width 9 height 43
click at [374, 515] on icon at bounding box center [373, 531] width 9 height 43
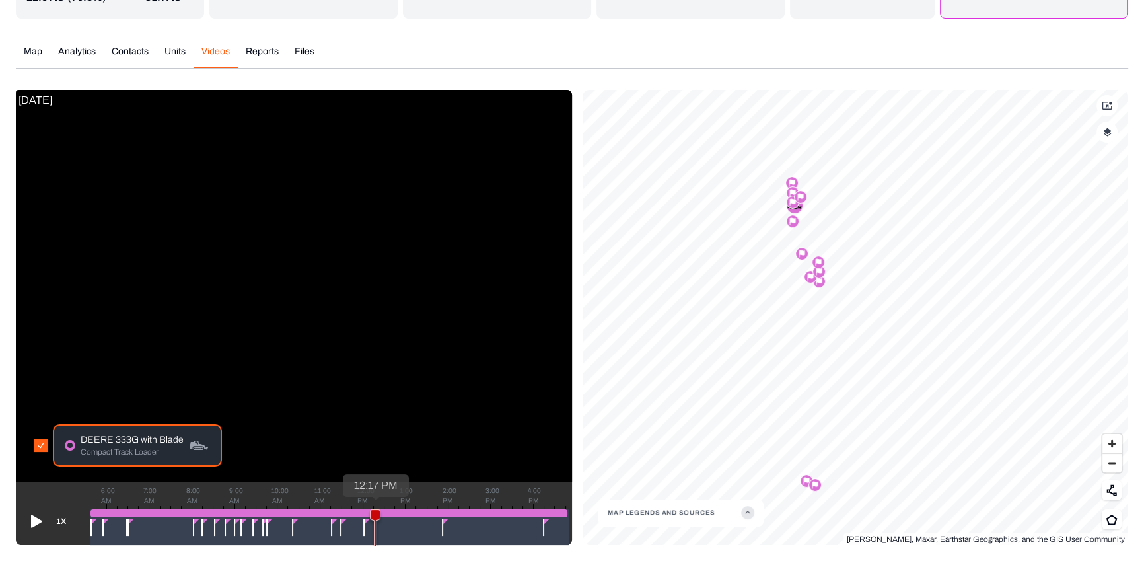
click at [373, 516] on icon at bounding box center [375, 531] width 9 height 43
click at [369, 515] on icon at bounding box center [373, 531] width 9 height 43
click at [367, 515] on icon at bounding box center [367, 531] width 9 height 43
click at [373, 515] on icon at bounding box center [373, 531] width 9 height 43
drag, startPoint x: 373, startPoint y: 515, endPoint x: 380, endPoint y: 515, distance: 7.3
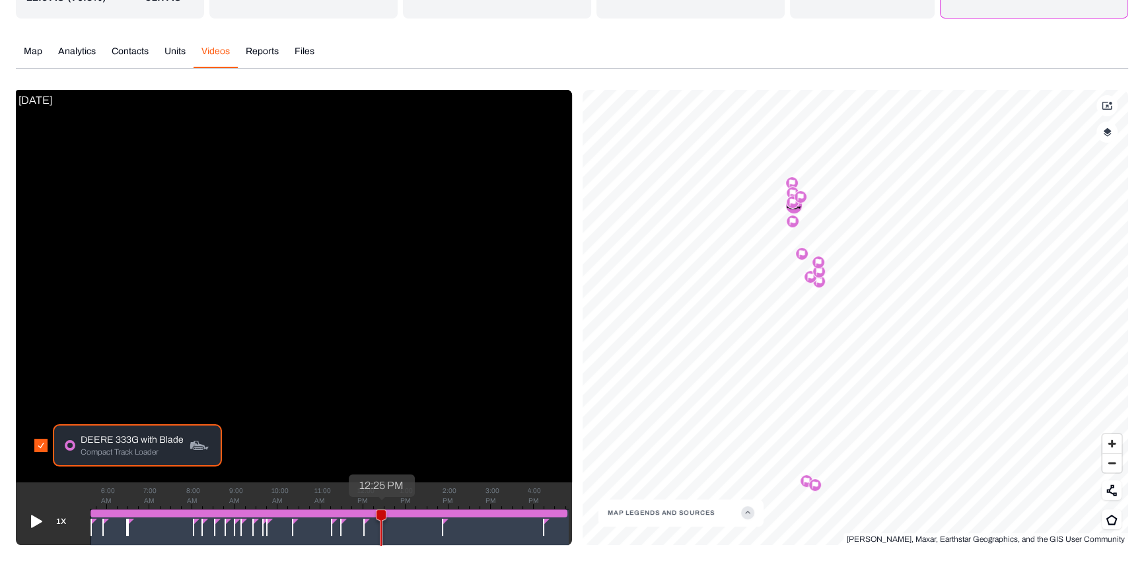
click at [380, 515] on icon at bounding box center [380, 531] width 9 height 43
drag, startPoint x: 380, startPoint y: 515, endPoint x: 388, endPoint y: 515, distance: 7.9
click at [388, 515] on icon at bounding box center [384, 531] width 9 height 43
drag, startPoint x: 388, startPoint y: 515, endPoint x: 395, endPoint y: 516, distance: 6.6
click at [395, 516] on icon at bounding box center [394, 531] width 9 height 43
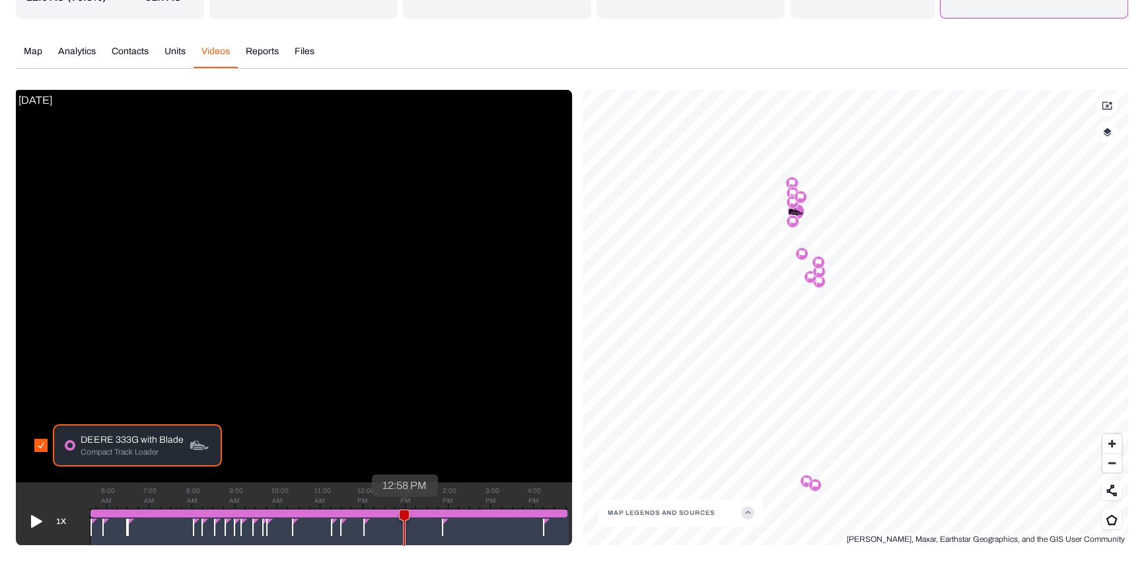
drag, startPoint x: 395, startPoint y: 516, endPoint x: 404, endPoint y: 516, distance: 8.6
click at [404, 516] on icon at bounding box center [404, 531] width 9 height 43
drag, startPoint x: 404, startPoint y: 516, endPoint x: 416, endPoint y: 516, distance: 12.5
click at [409, 515] on icon at bounding box center [404, 531] width 9 height 43
click at [423, 516] on icon at bounding box center [419, 531] width 9 height 43
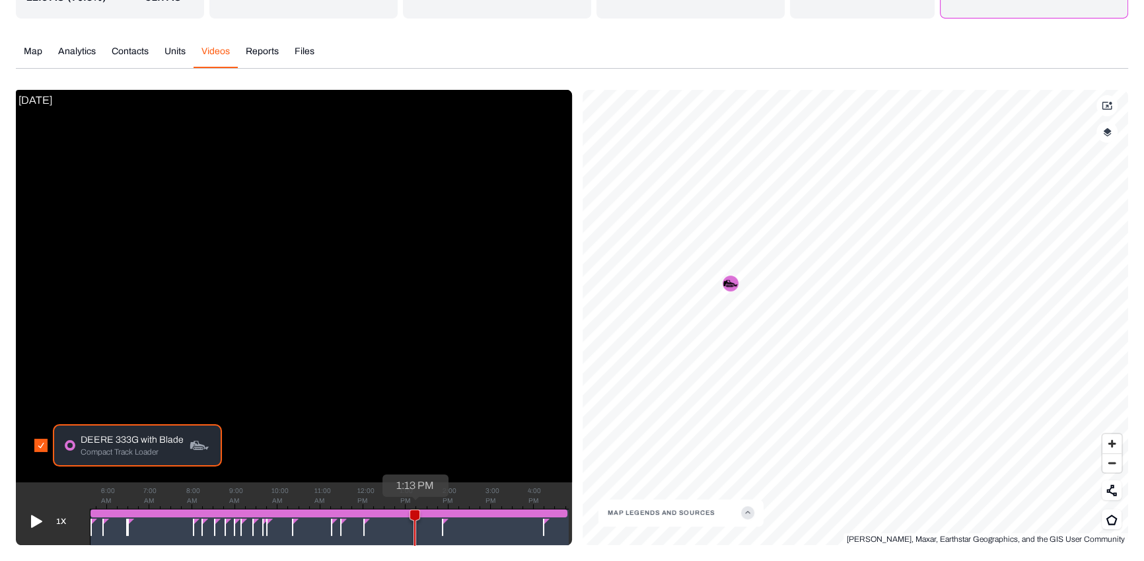
click at [414, 517] on icon at bounding box center [414, 531] width 9 height 43
click at [408, 516] on icon at bounding box center [412, 531] width 9 height 43
click at [390, 509] on g at bounding box center [390, 531] width 11 height 44
drag, startPoint x: 392, startPoint y: 511, endPoint x: 386, endPoint y: 510, distance: 6.7
click at [386, 510] on icon at bounding box center [388, 531] width 9 height 43
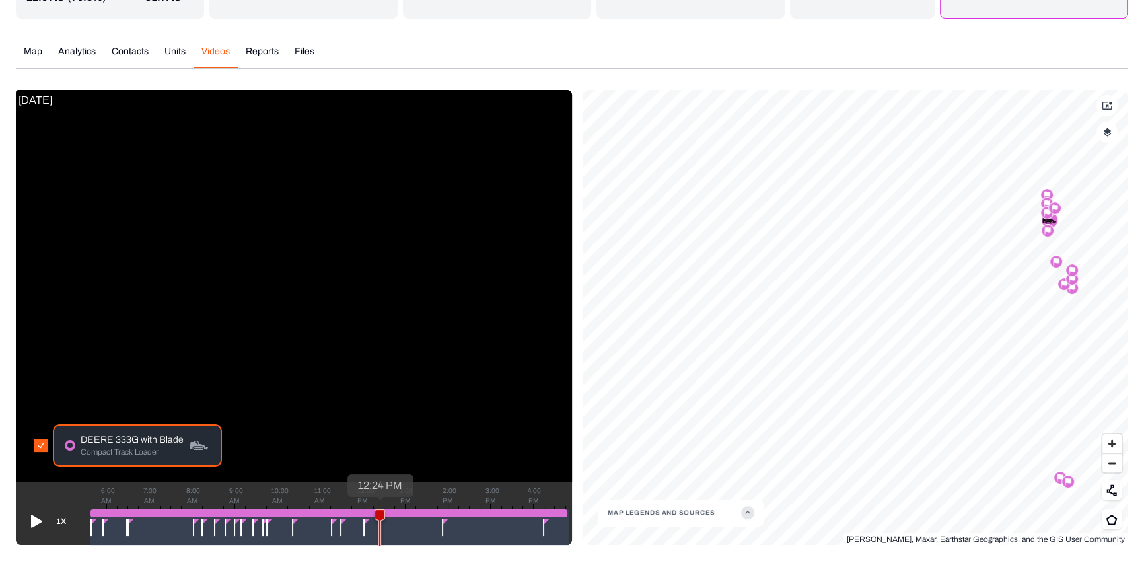
drag, startPoint x: 386, startPoint y: 511, endPoint x: 379, endPoint y: 509, distance: 7.5
click at [379, 509] on g at bounding box center [379, 531] width 11 height 44
drag, startPoint x: 380, startPoint y: 510, endPoint x: 389, endPoint y: 509, distance: 8.6
click at [389, 509] on icon at bounding box center [388, 531] width 11 height 44
drag, startPoint x: 389, startPoint y: 509, endPoint x: 406, endPoint y: 510, distance: 16.5
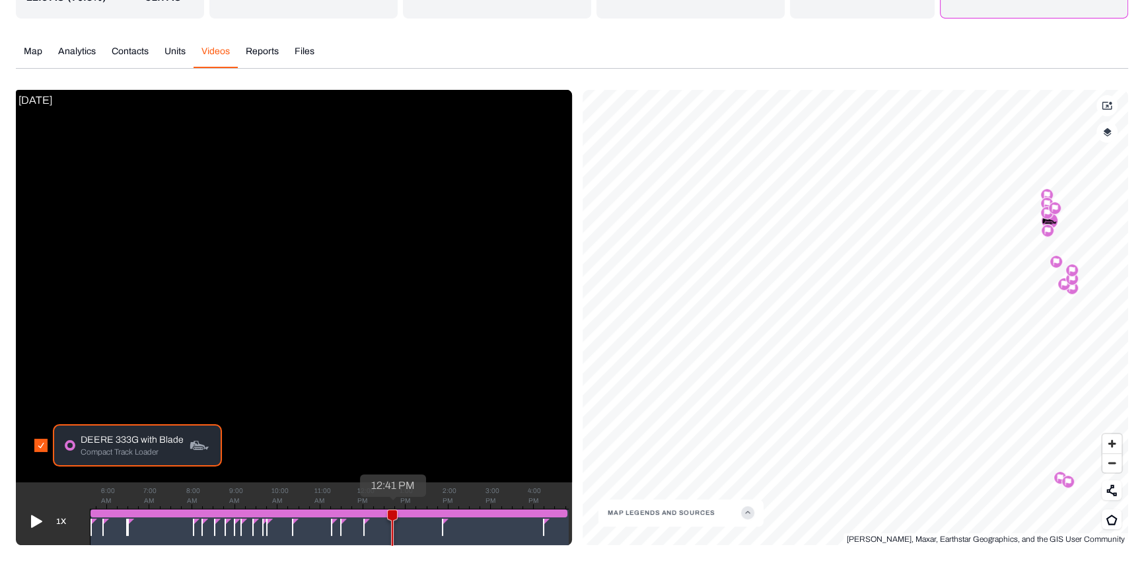
click at [398, 510] on g at bounding box center [392, 531] width 11 height 44
drag, startPoint x: 406, startPoint y: 510, endPoint x: 398, endPoint y: 510, distance: 7.9
click at [398, 510] on g at bounding box center [398, 531] width 11 height 44
drag, startPoint x: 398, startPoint y: 510, endPoint x: 385, endPoint y: 508, distance: 12.7
click at [385, 509] on div "6:00 AM 7:00 AM 8:00 AM 9:00 AM 10:00 AM 11:00 AM 12:00 PM 1:00 PM 2:00 PM 3:00…" at bounding box center [329, 527] width 479 height 36
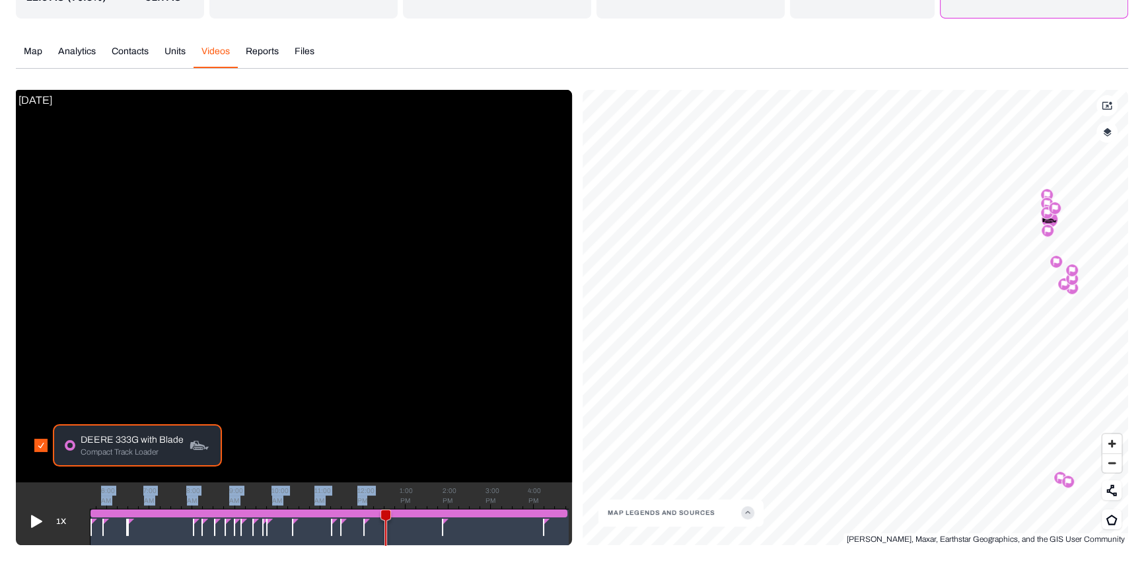
drag, startPoint x: 385, startPoint y: 508, endPoint x: 373, endPoint y: 508, distance: 12.5
click at [372, 507] on div "1X 6:00 AM 7:00 AM 8:00 AM 9:00 AM 10:00 AM 11:00 AM 12:00 PM 1:00 PM 2:00 PM 3…" at bounding box center [294, 513] width 556 height 63
click at [375, 511] on g at bounding box center [376, 531] width 11 height 44
drag, startPoint x: 372, startPoint y: 511, endPoint x: 365, endPoint y: 510, distance: 6.6
click at [365, 510] on g at bounding box center [366, 531] width 11 height 44
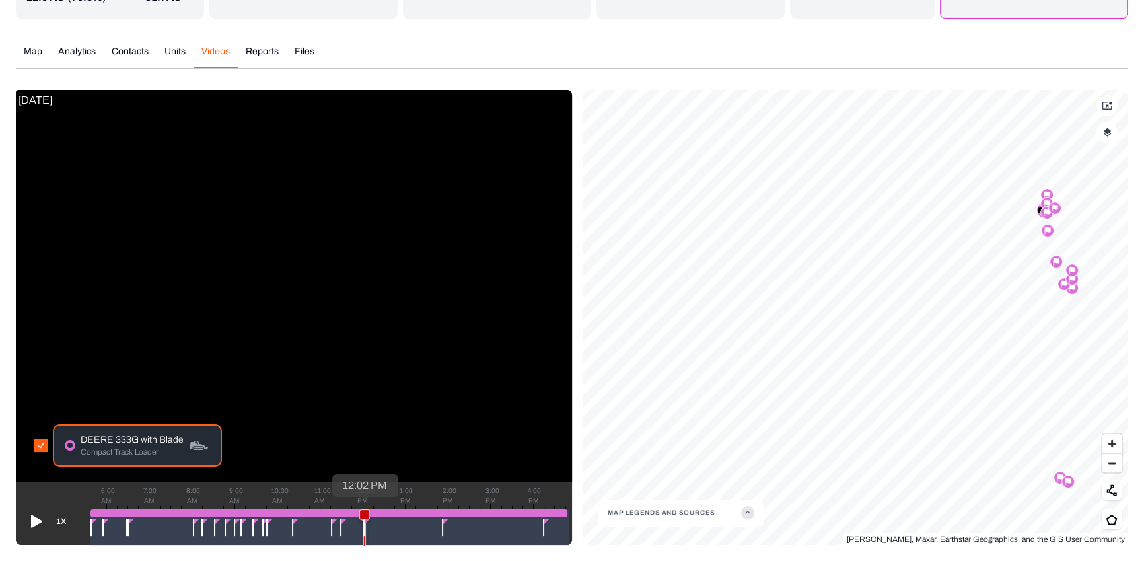
click at [364, 511] on icon at bounding box center [364, 531] width 9 height 43
click at [363, 511] on icon at bounding box center [364, 531] width 9 height 43
click at [363, 530] on div at bounding box center [363, 526] width 1 height 17
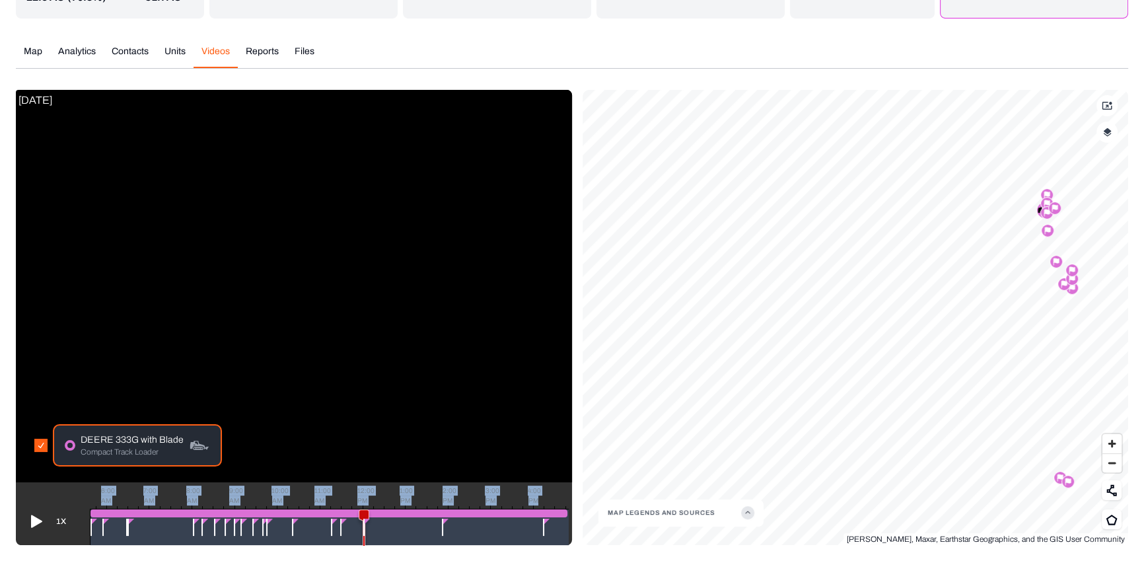
drag, startPoint x: 363, startPoint y: 520, endPoint x: 353, endPoint y: 518, distance: 10.6
click at [353, 518] on div "6:00 AM 7:00 AM 8:00 AM 9:00 AM 10:00 AM 11:00 AM 12:00 PM 1:00 PM 2:00 PM 3:00…" at bounding box center [329, 527] width 479 height 36
drag, startPoint x: 359, startPoint y: 516, endPoint x: 351, endPoint y: 516, distance: 7.3
click at [351, 516] on icon at bounding box center [353, 531] width 9 height 43
drag, startPoint x: 352, startPoint y: 516, endPoint x: 341, endPoint y: 515, distance: 10.6
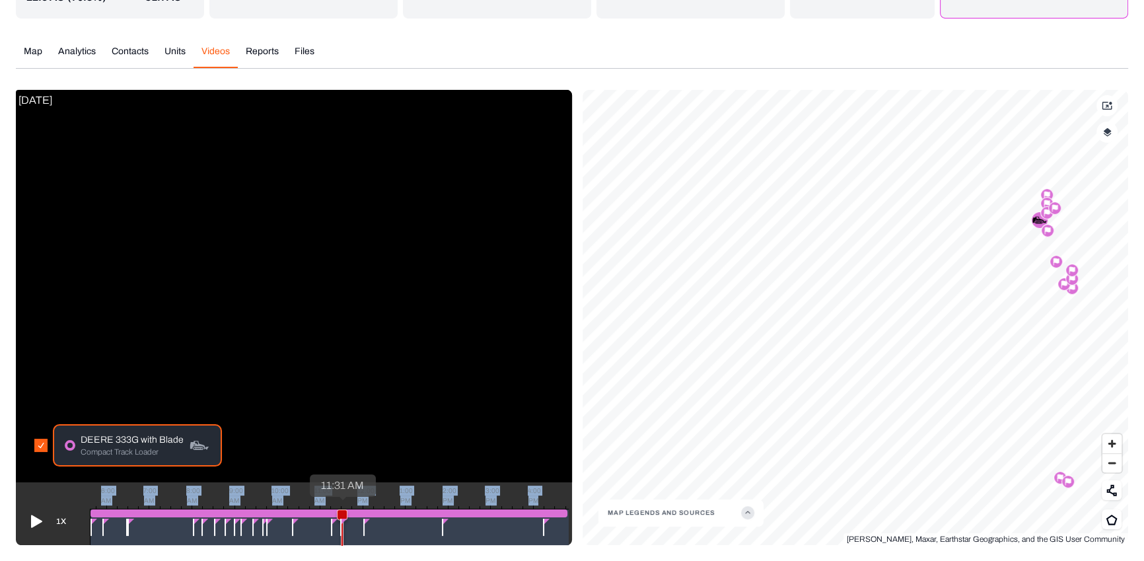
click at [341, 515] on icon at bounding box center [341, 531] width 9 height 43
